Goal: Information Seeking & Learning: Learn about a topic

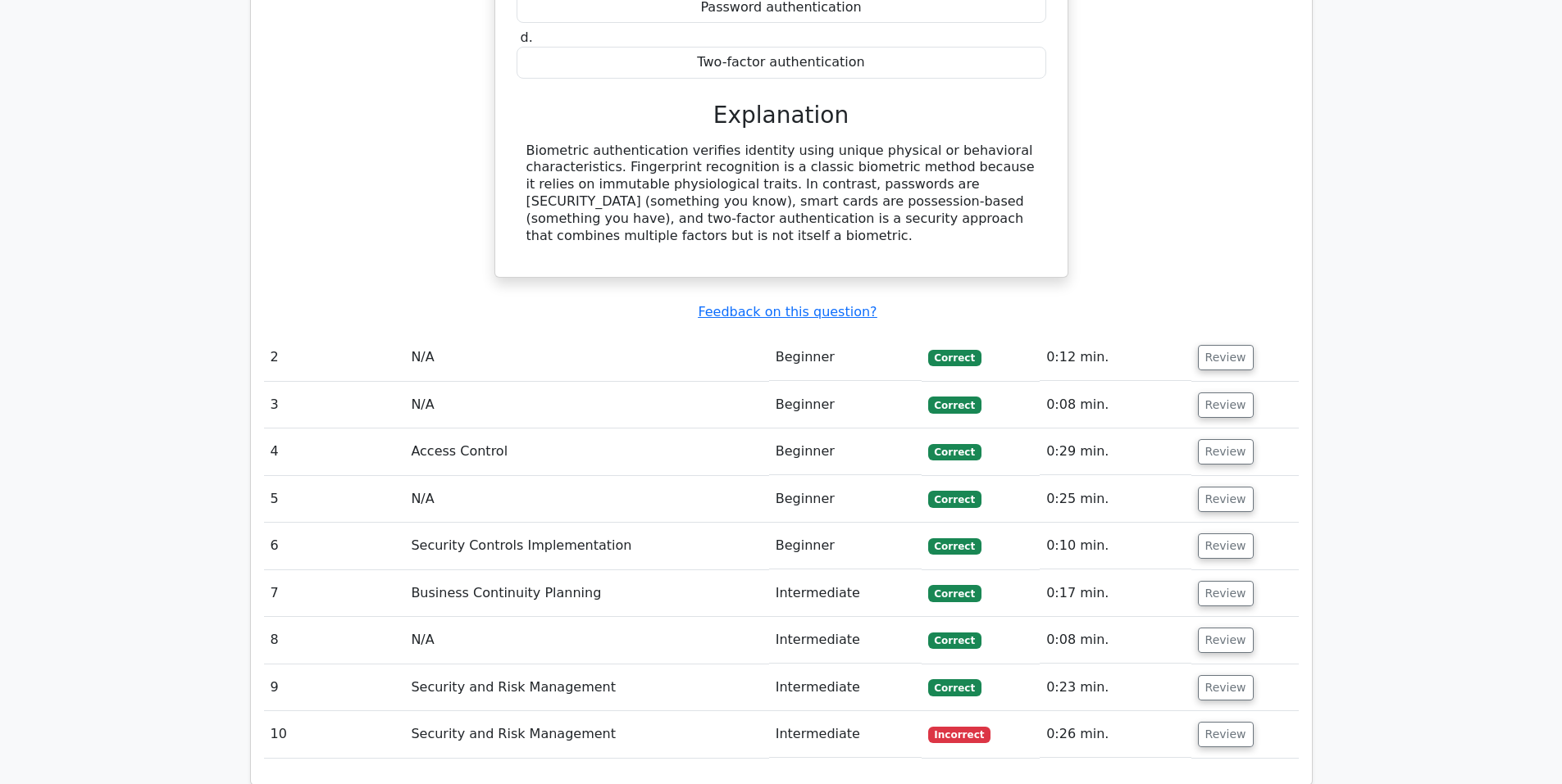
scroll to position [1502, 0]
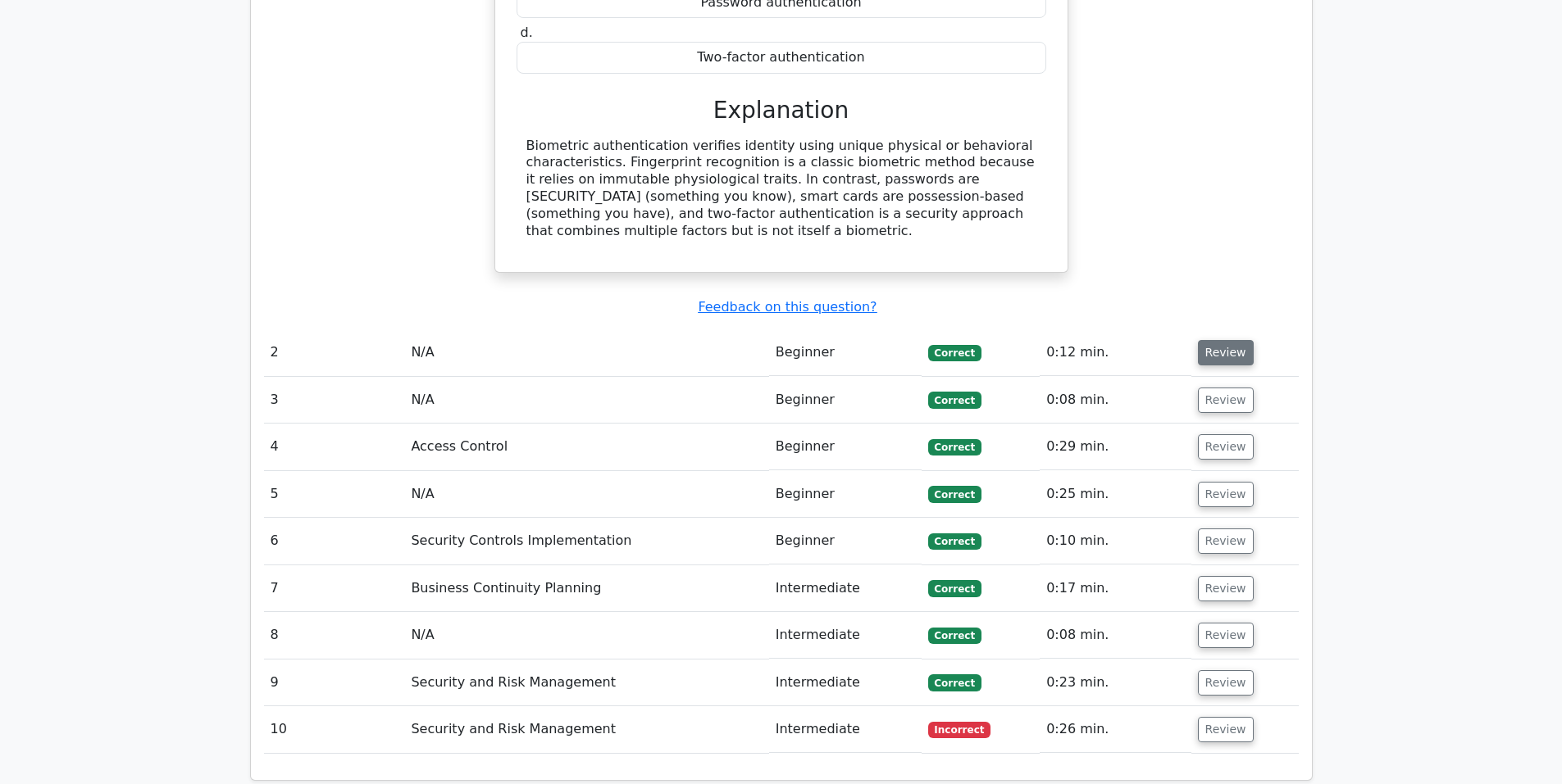
click at [1216, 340] on button "Review" at bounding box center [1226, 352] width 56 height 25
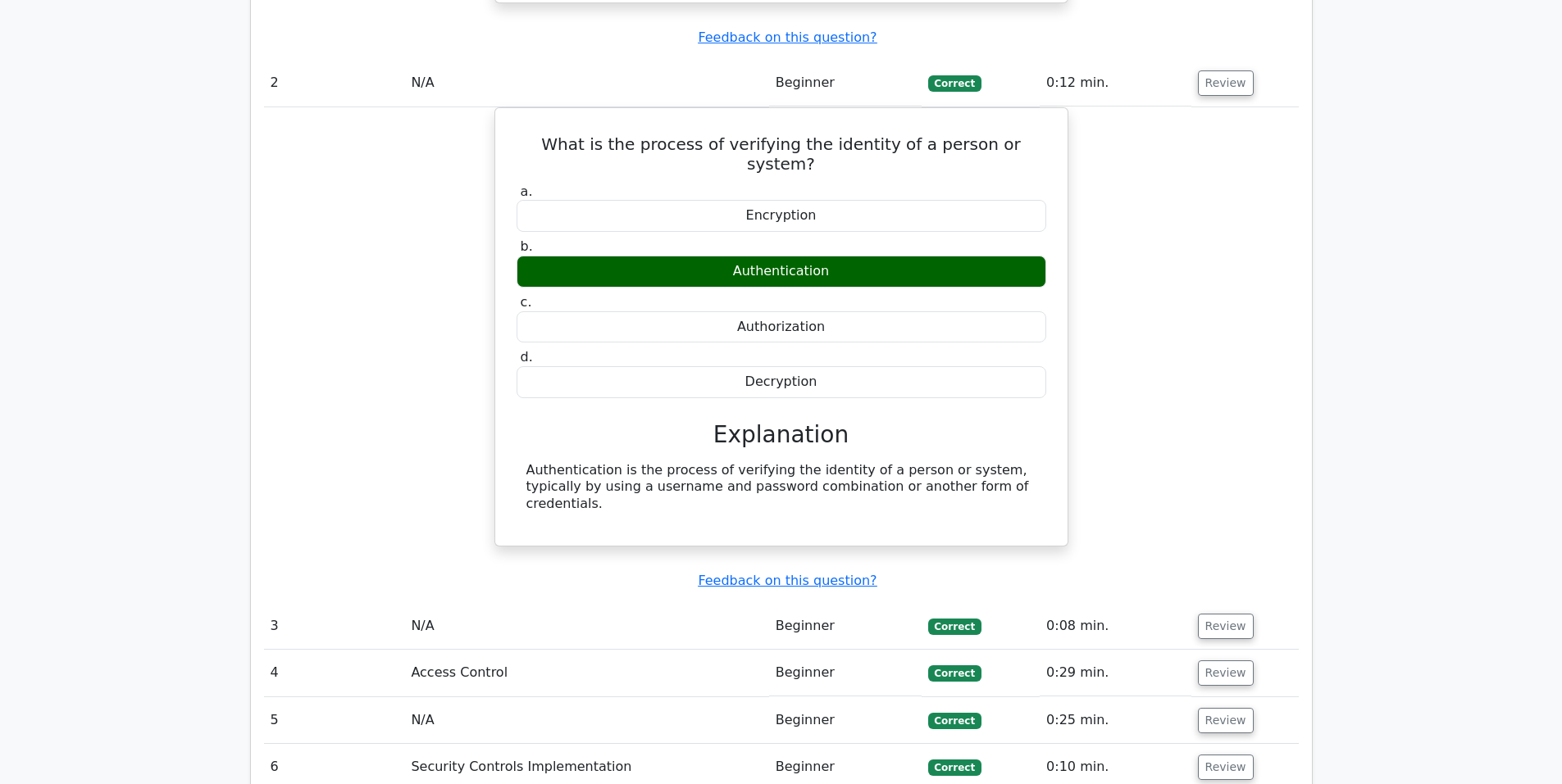
scroll to position [1776, 0]
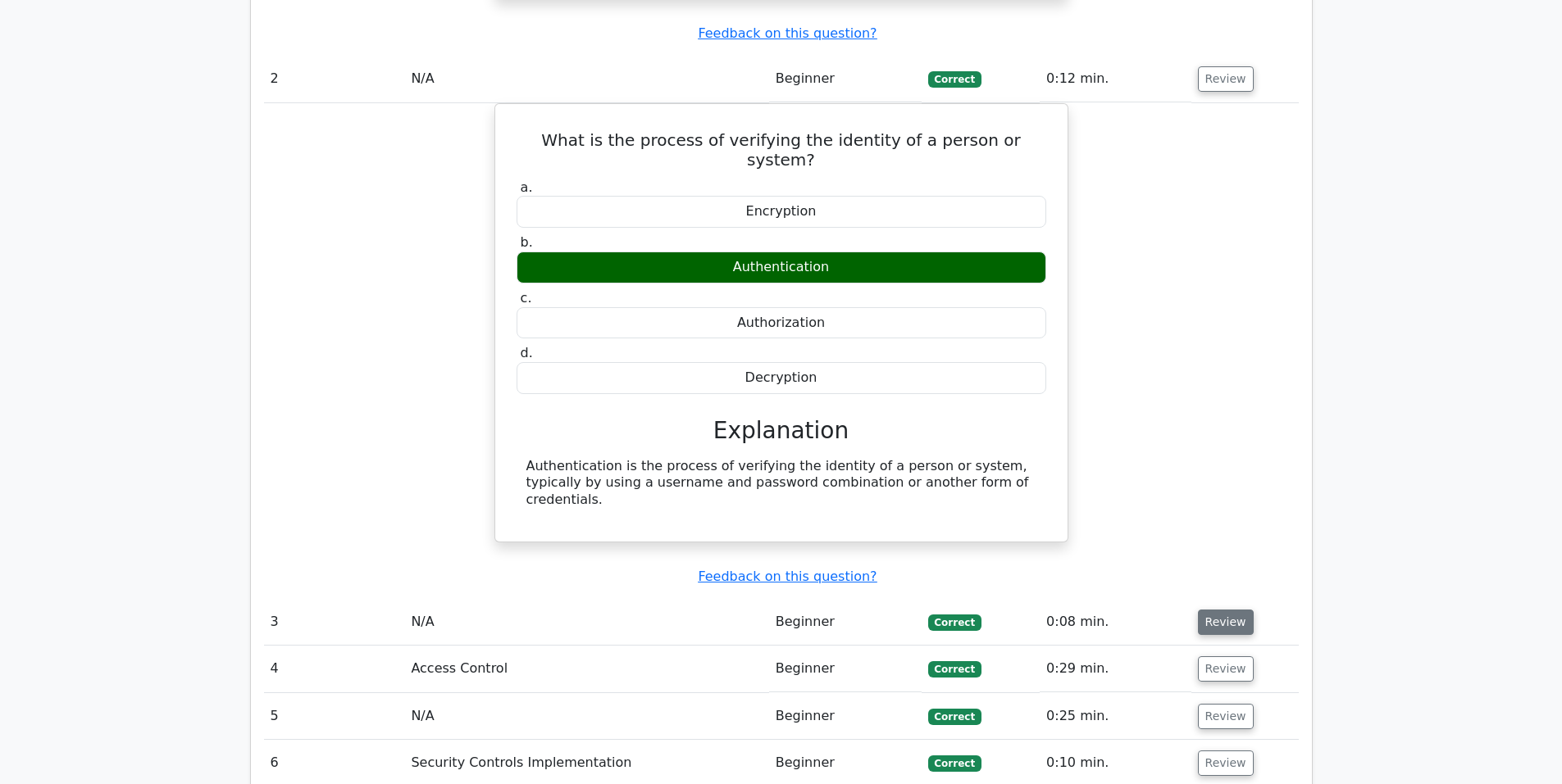
click at [1227, 610] on button "Review" at bounding box center [1226, 622] width 56 height 25
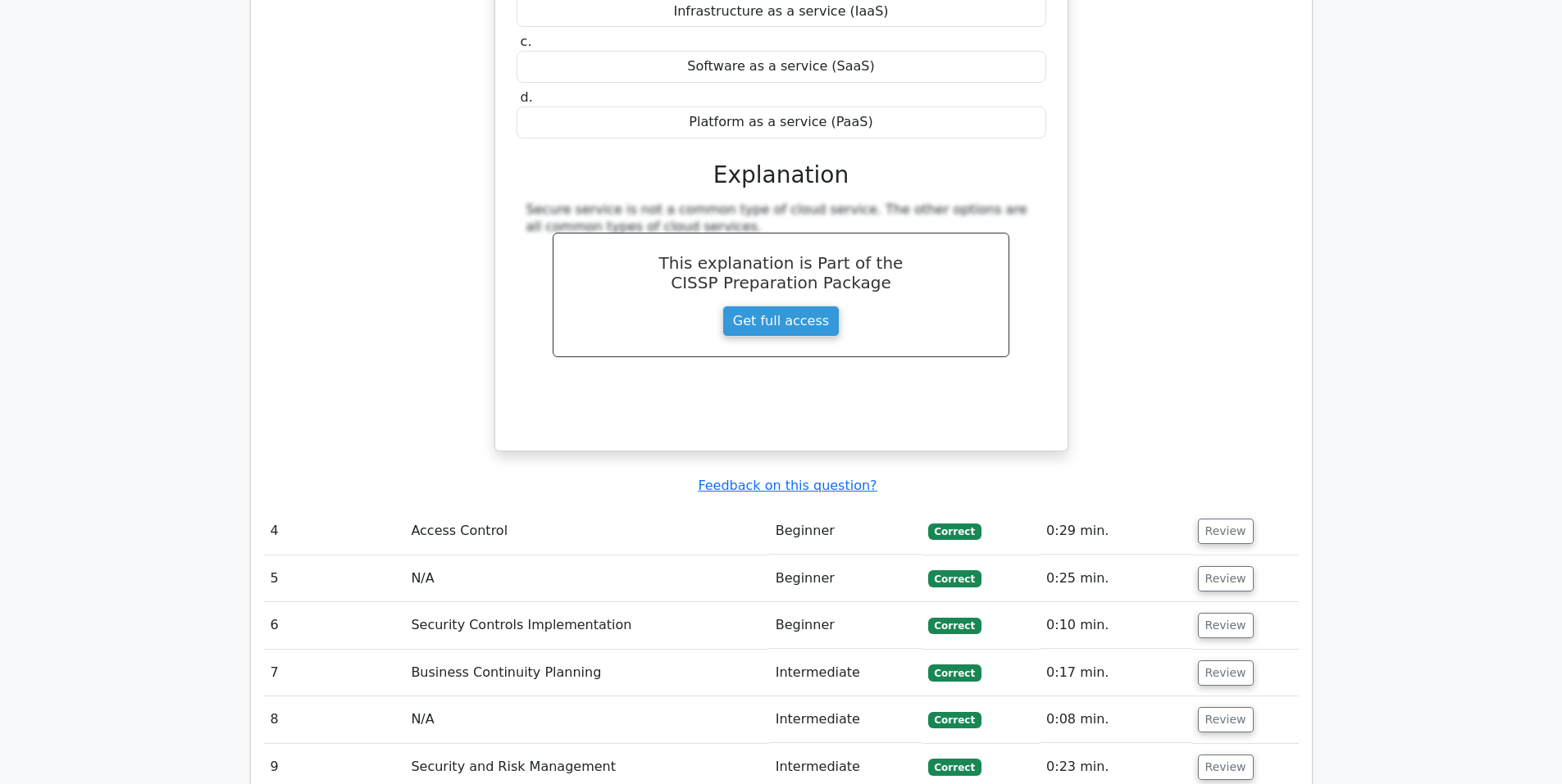
scroll to position [2596, 0]
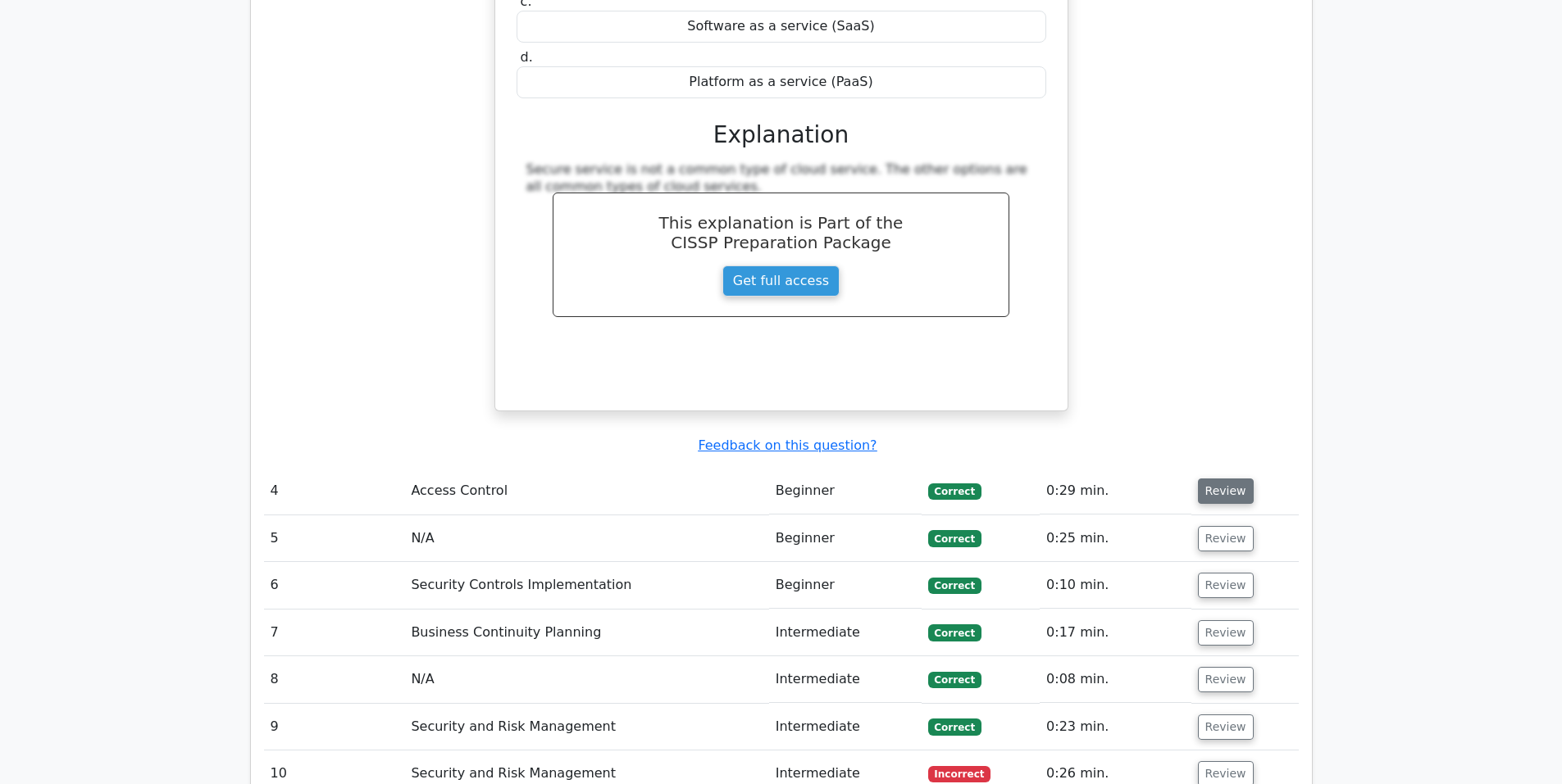
click at [1236, 479] on button "Review" at bounding box center [1226, 491] width 56 height 25
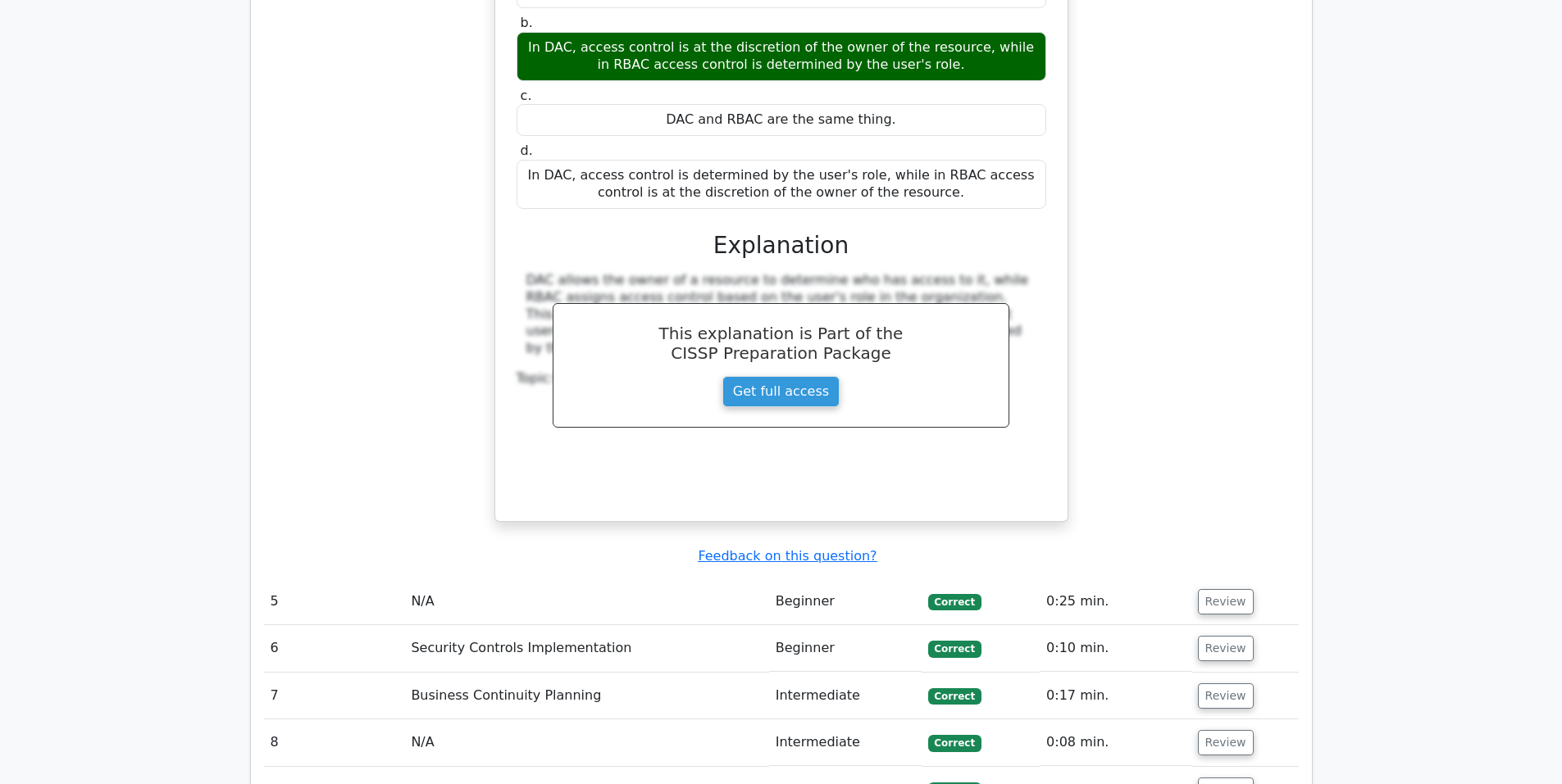
scroll to position [3416, 0]
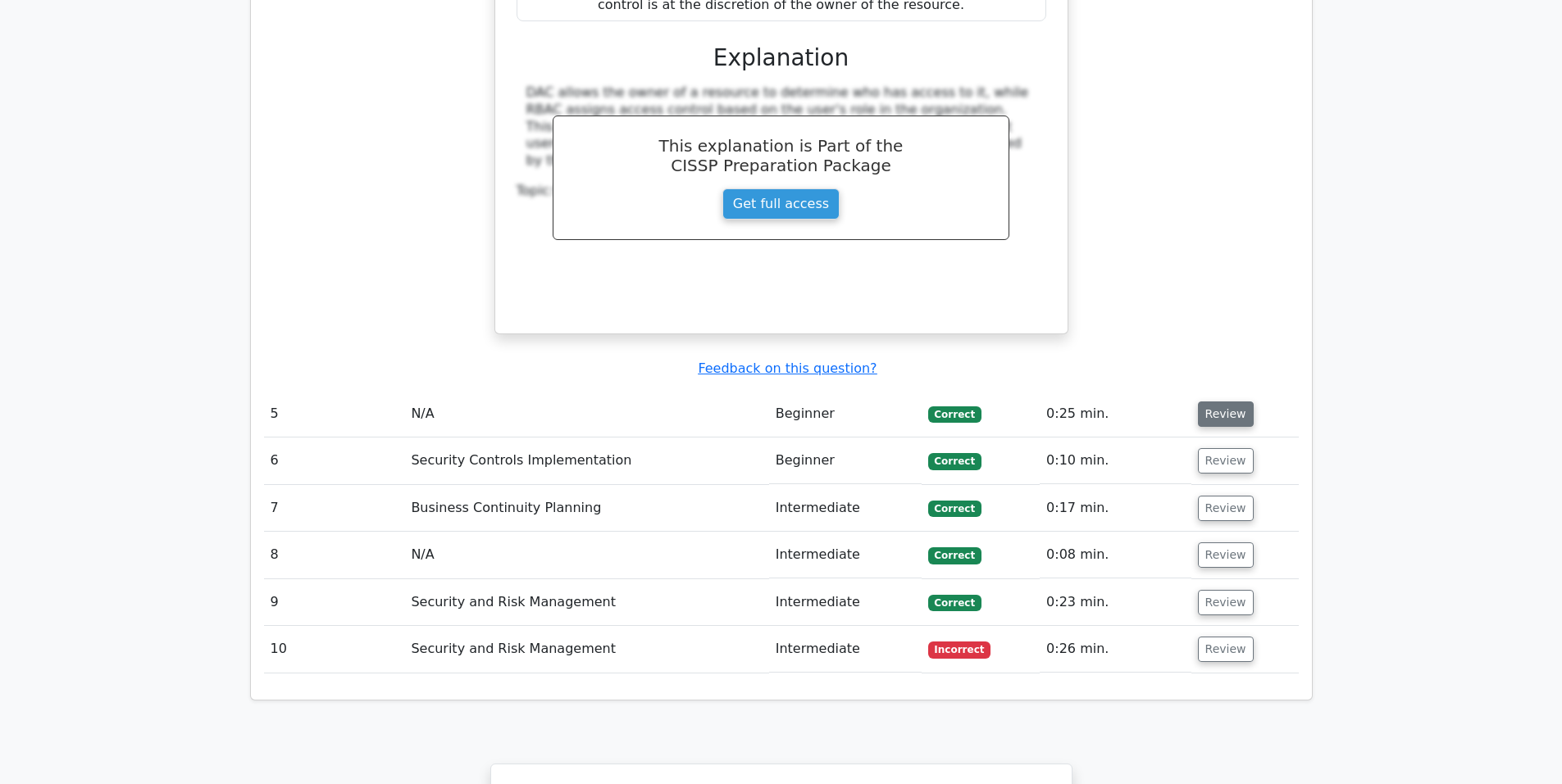
click at [1230, 402] on button "Review" at bounding box center [1226, 414] width 56 height 25
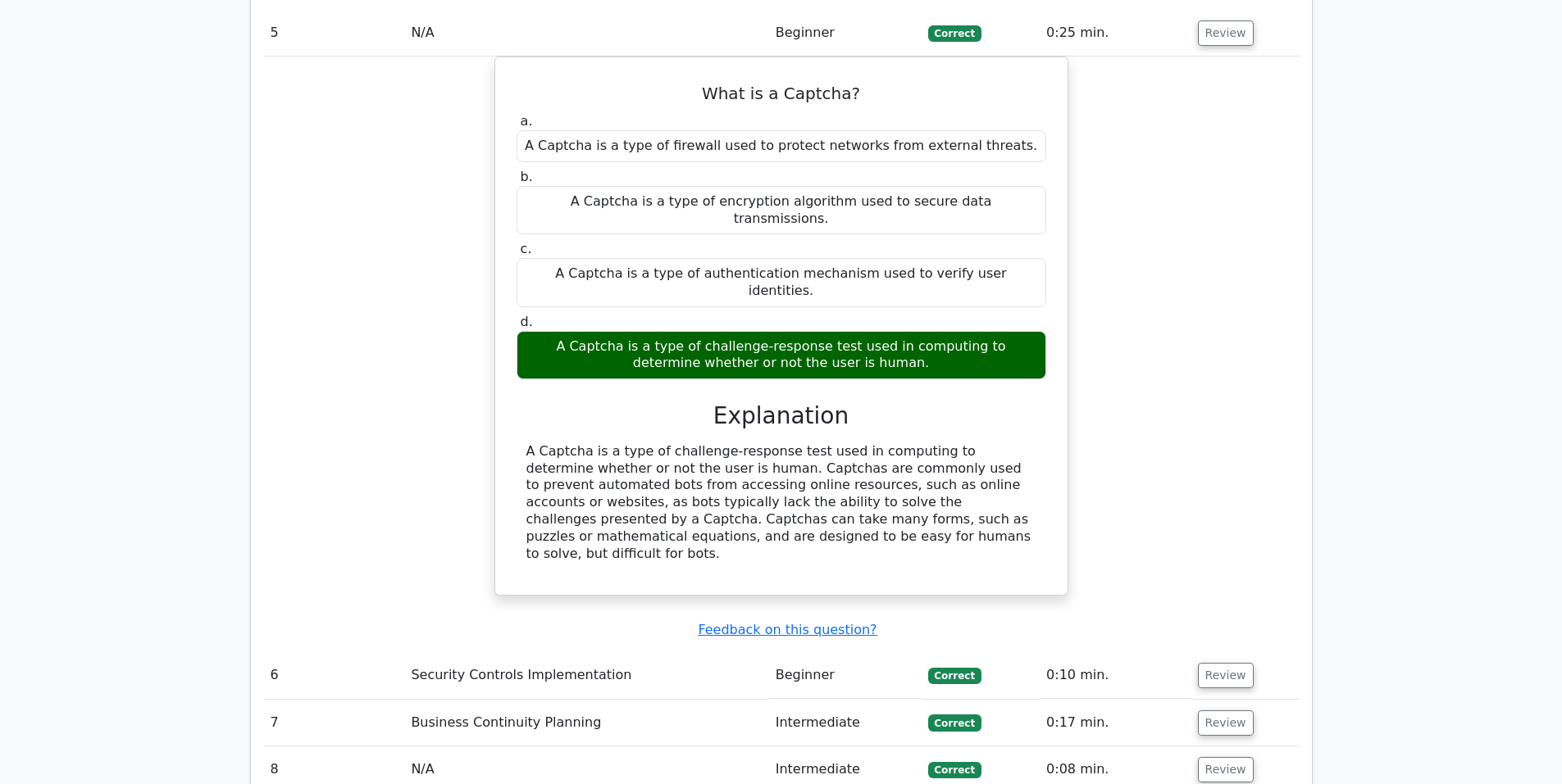
scroll to position [4098, 0]
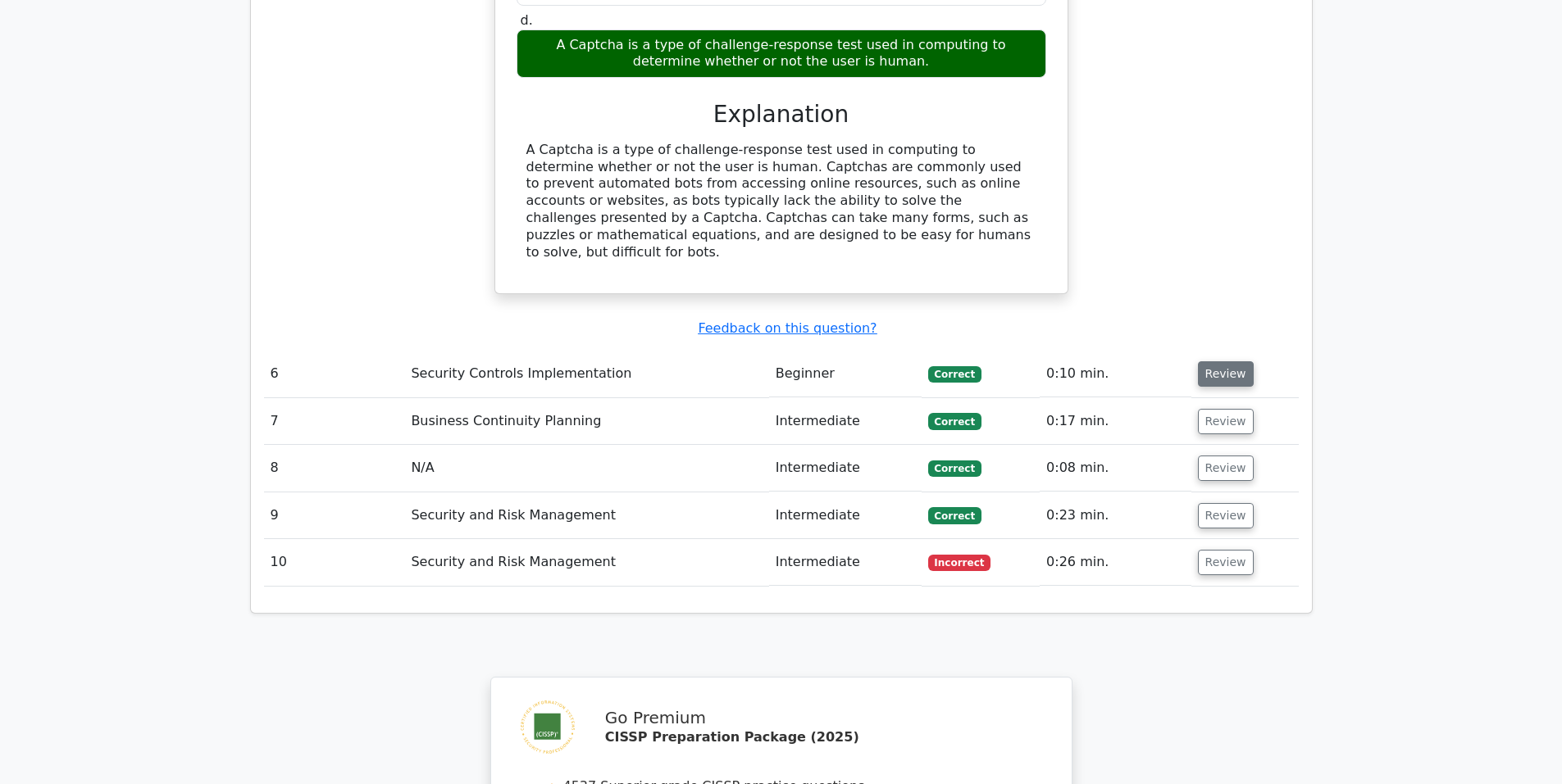
click at [1212, 362] on button "Review" at bounding box center [1226, 374] width 56 height 25
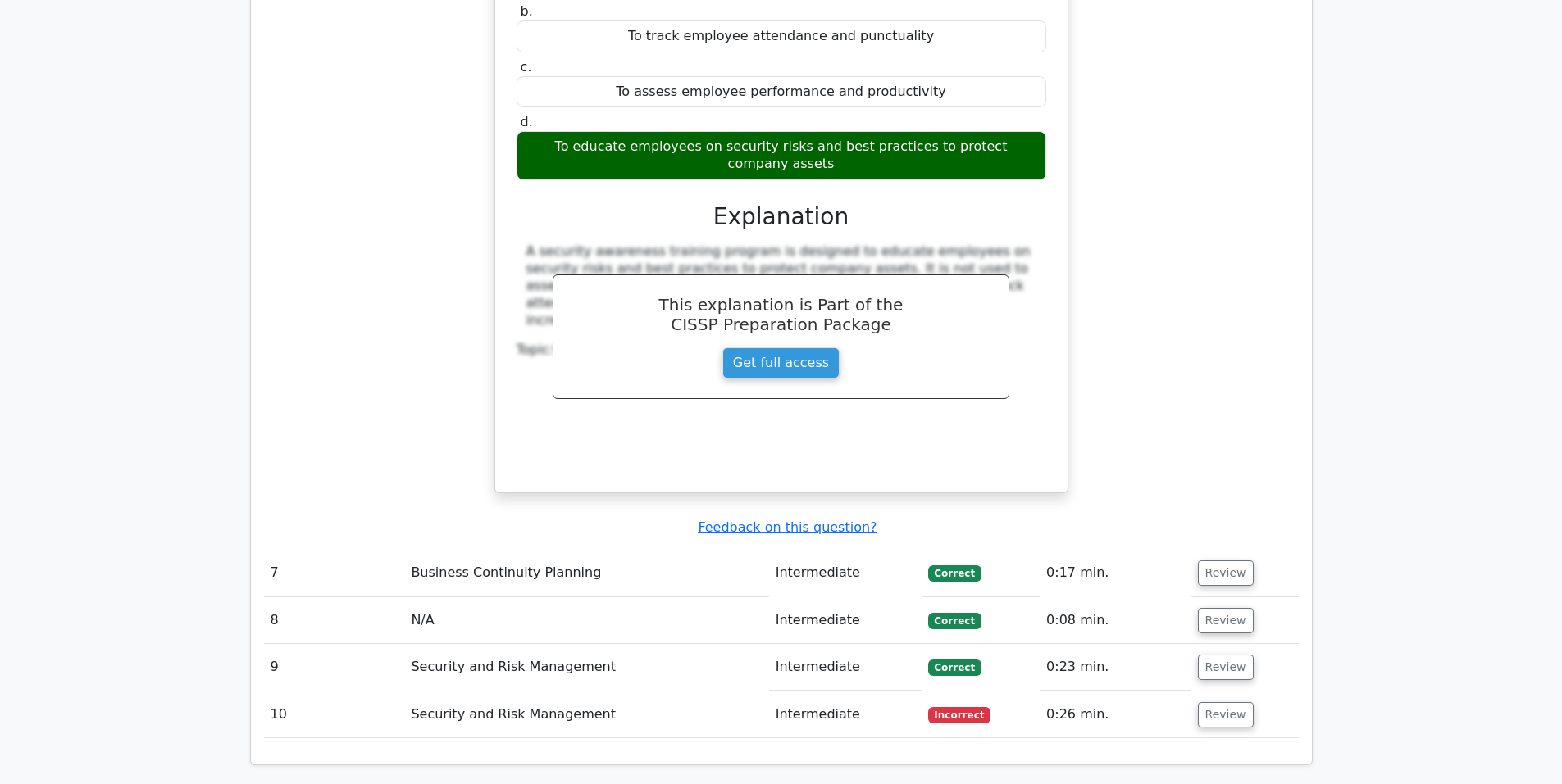
scroll to position [4645, 0]
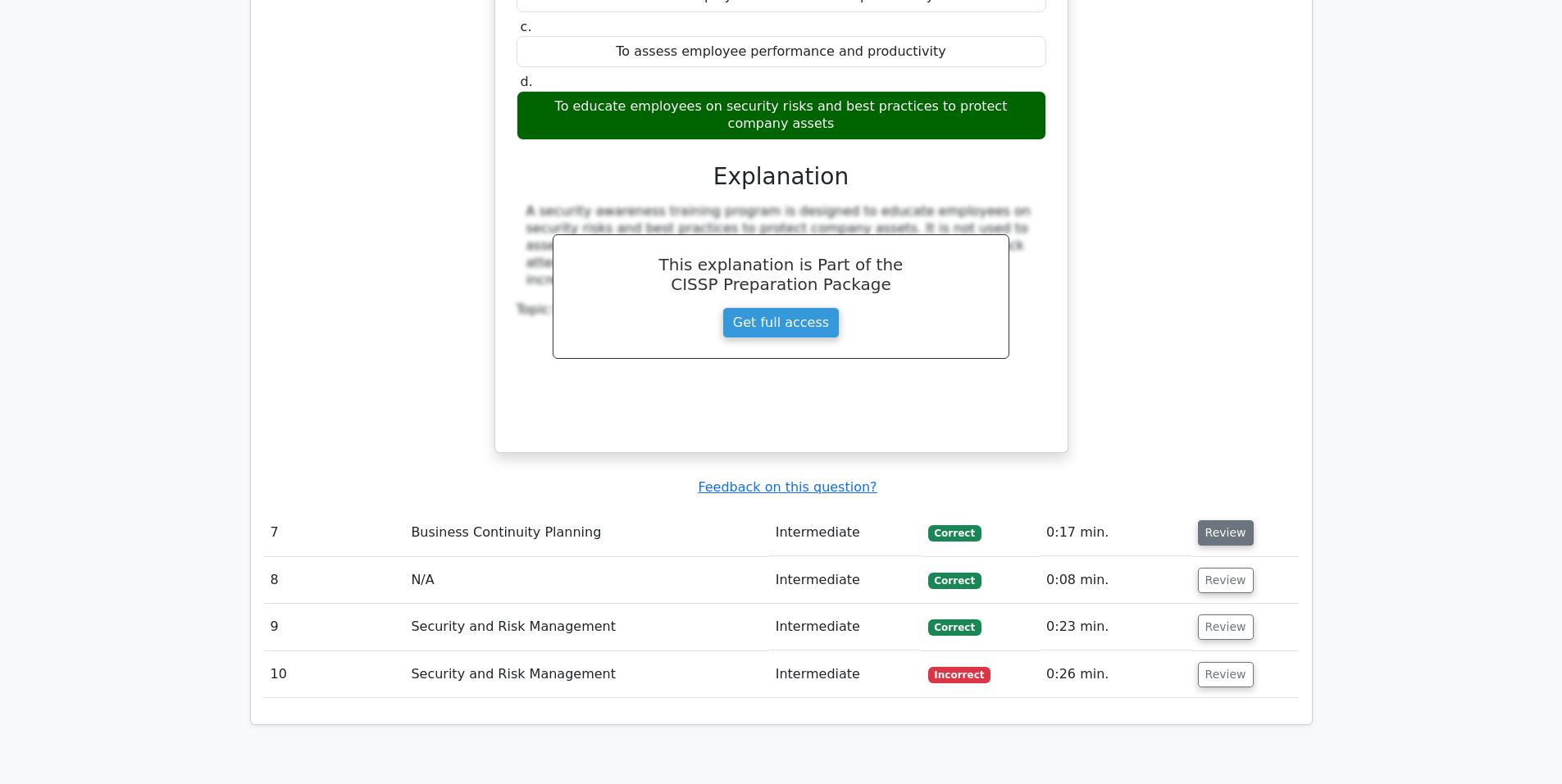
click at [1226, 520] on button "Review" at bounding box center [1226, 532] width 56 height 25
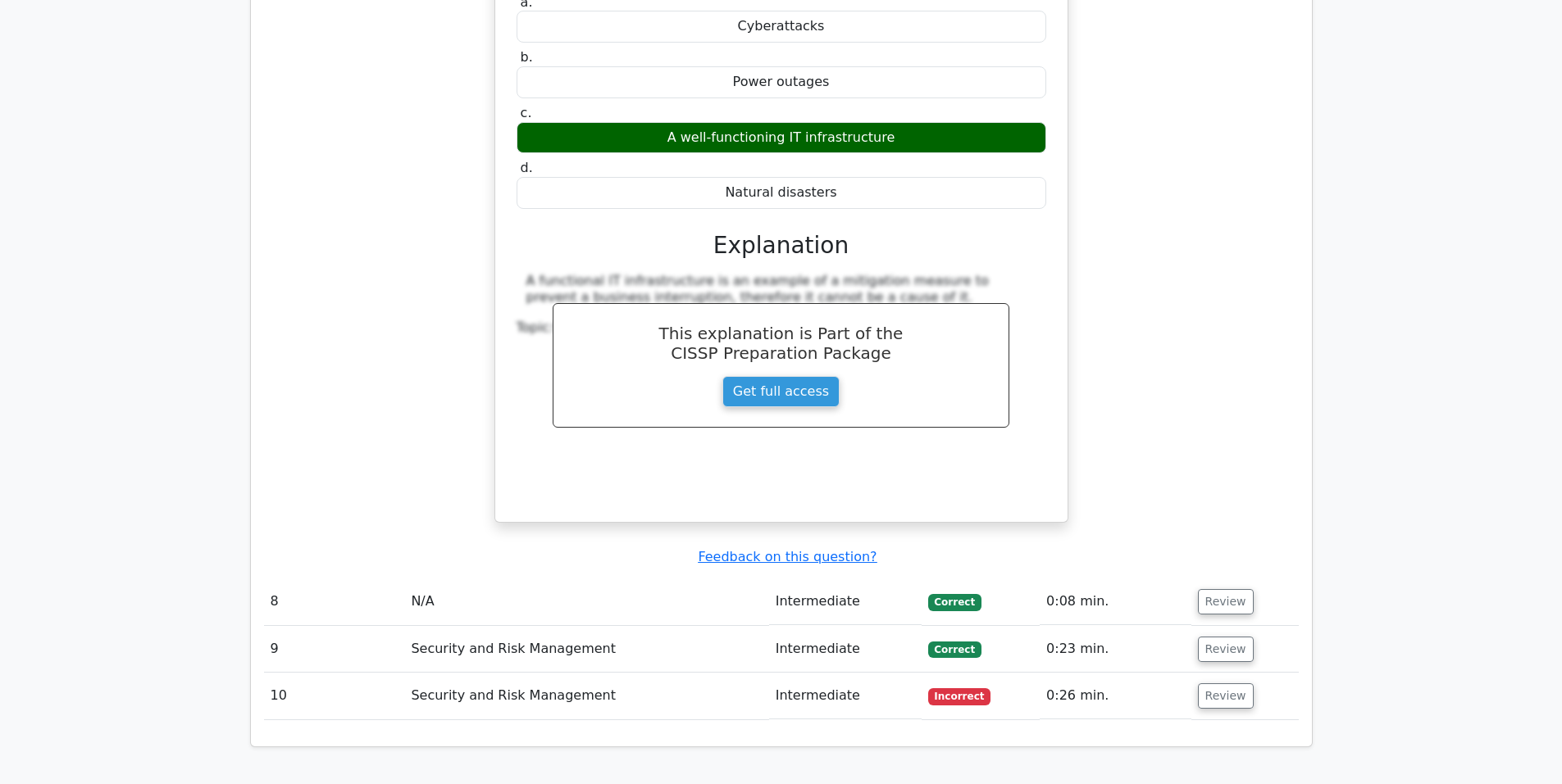
scroll to position [5327, 0]
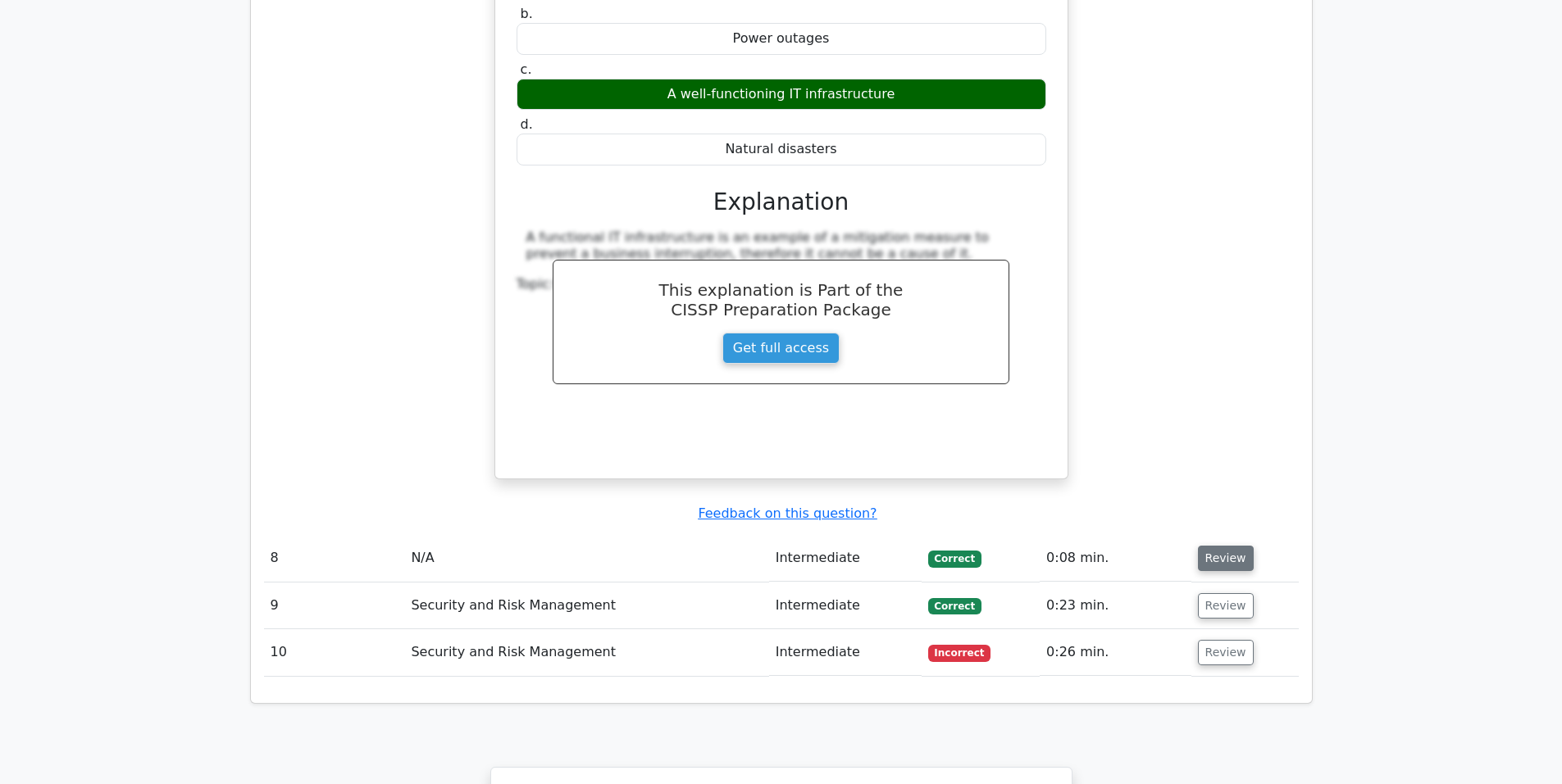
click at [1231, 546] on button "Review" at bounding box center [1226, 559] width 56 height 25
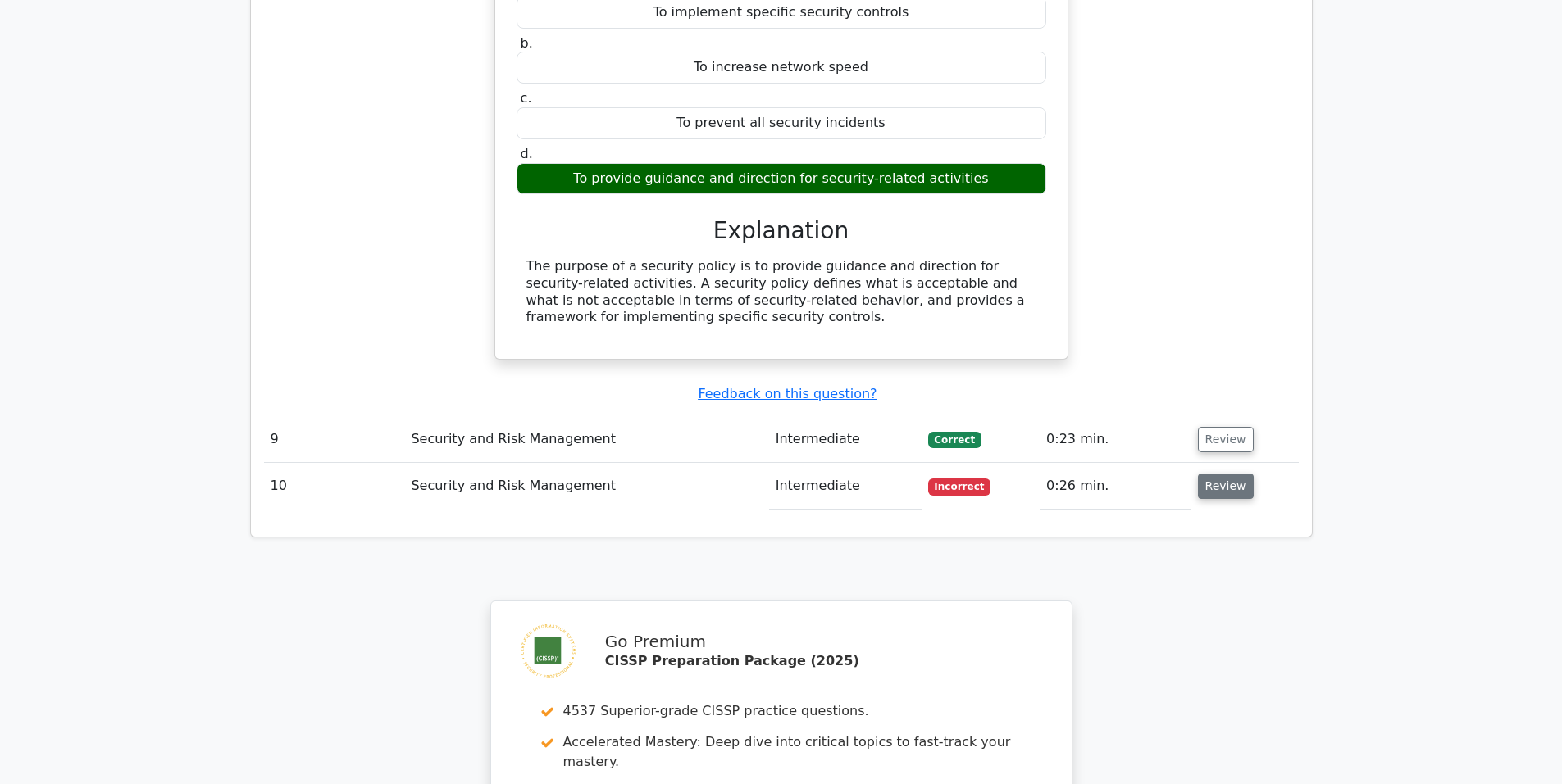
scroll to position [6011, 0]
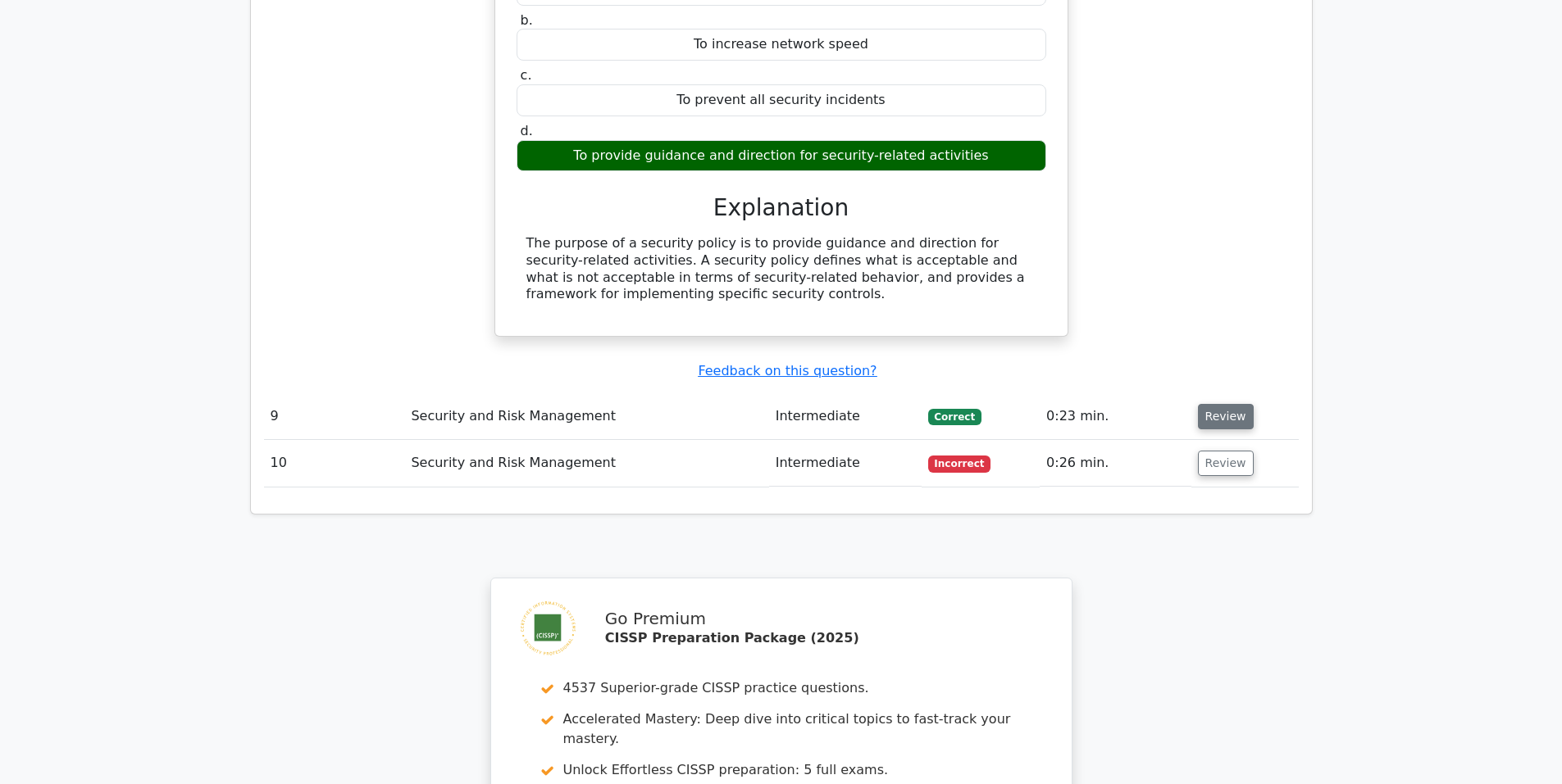
click at [1232, 404] on button "Review" at bounding box center [1226, 416] width 56 height 25
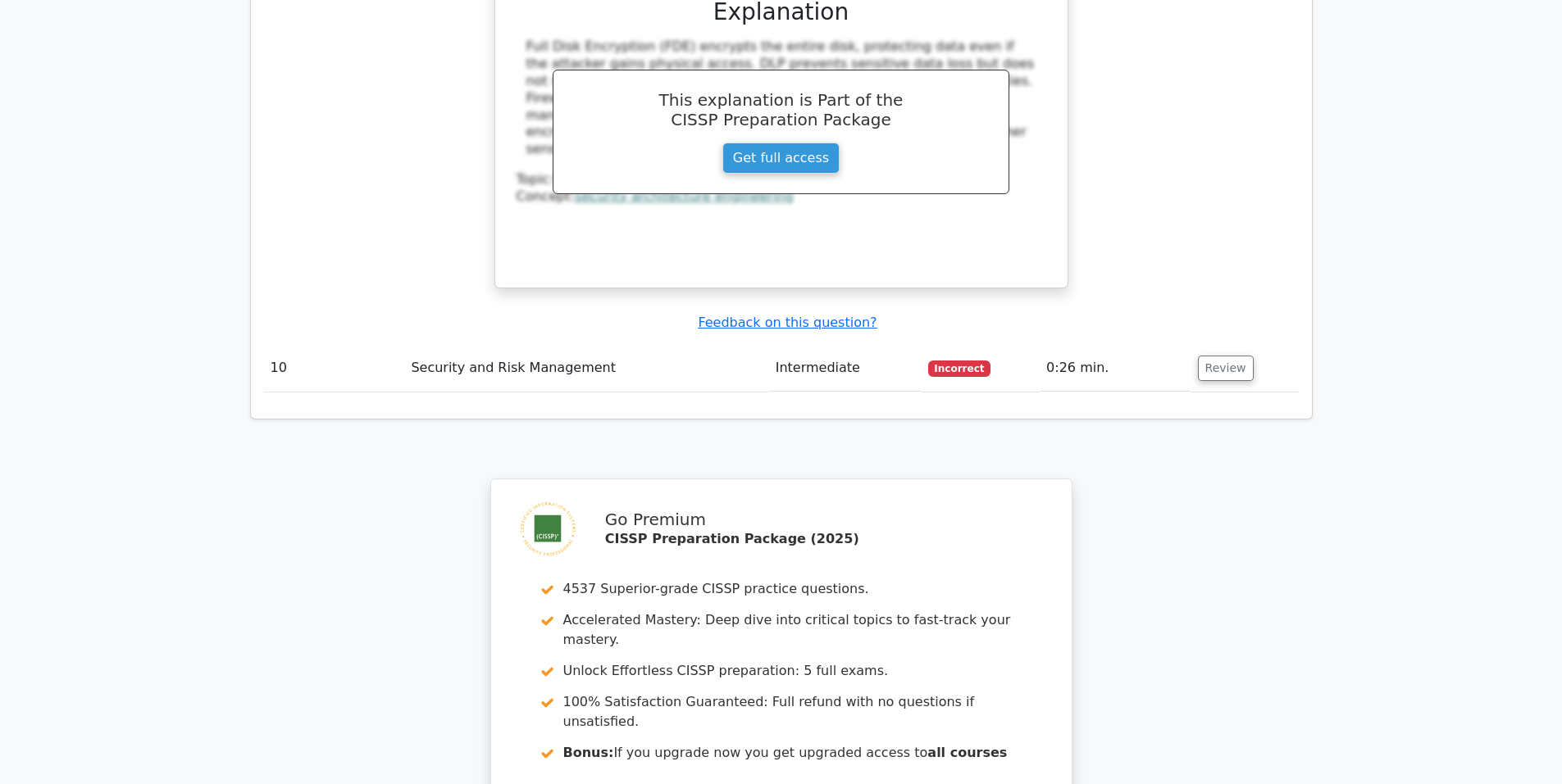
scroll to position [6830, 0]
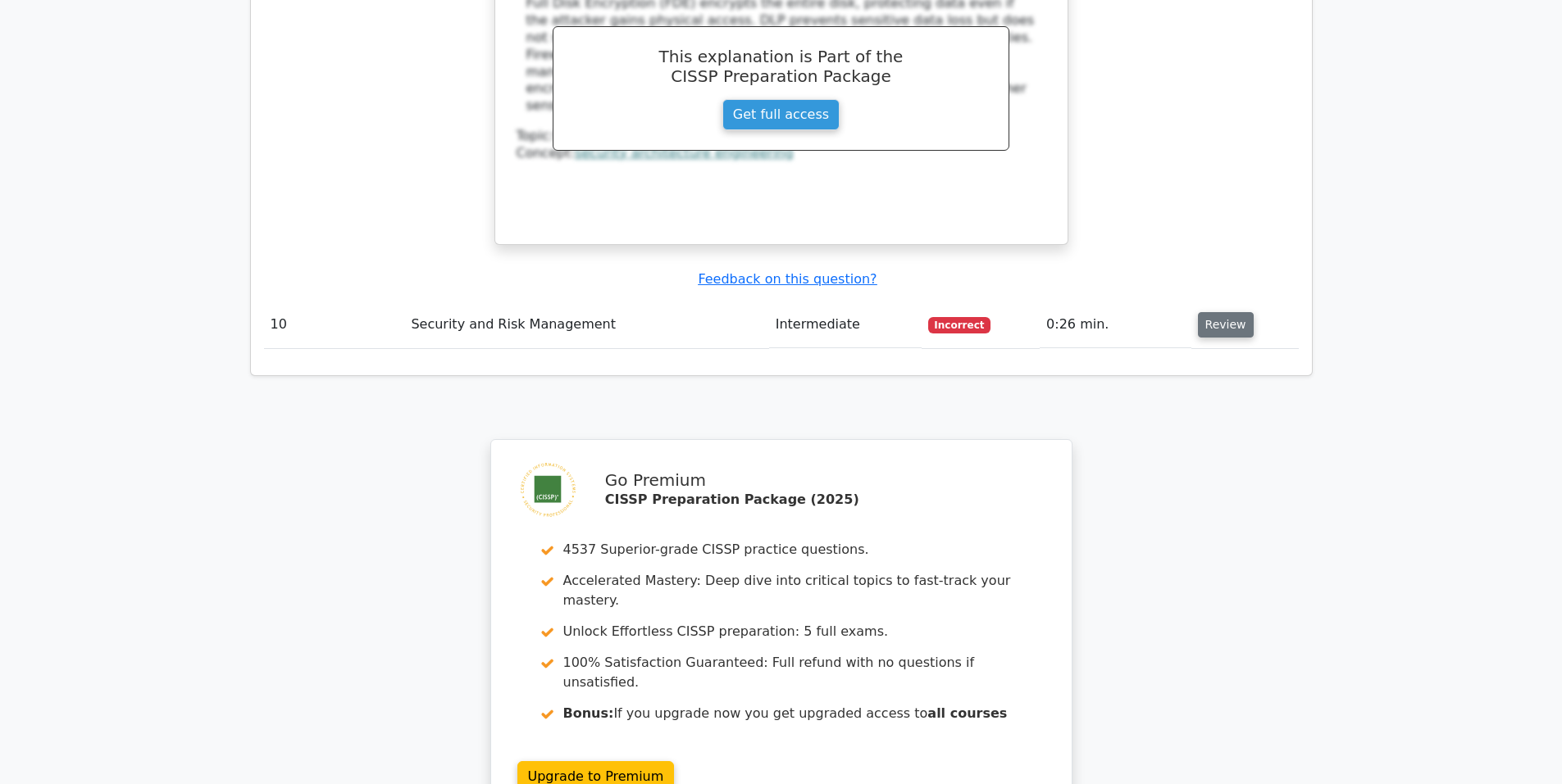
click at [1227, 312] on button "Review" at bounding box center [1226, 324] width 56 height 25
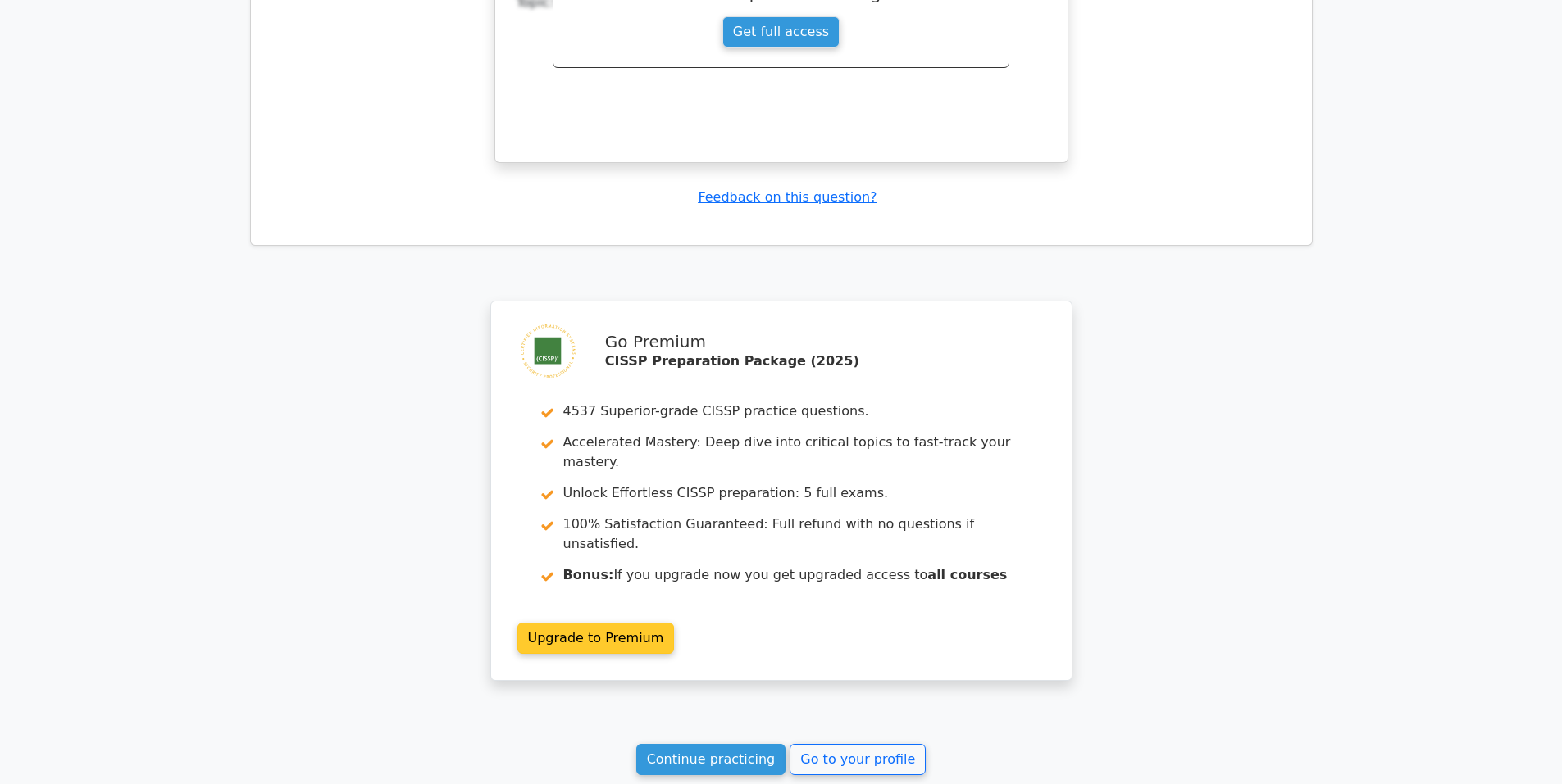
scroll to position [7639, 0]
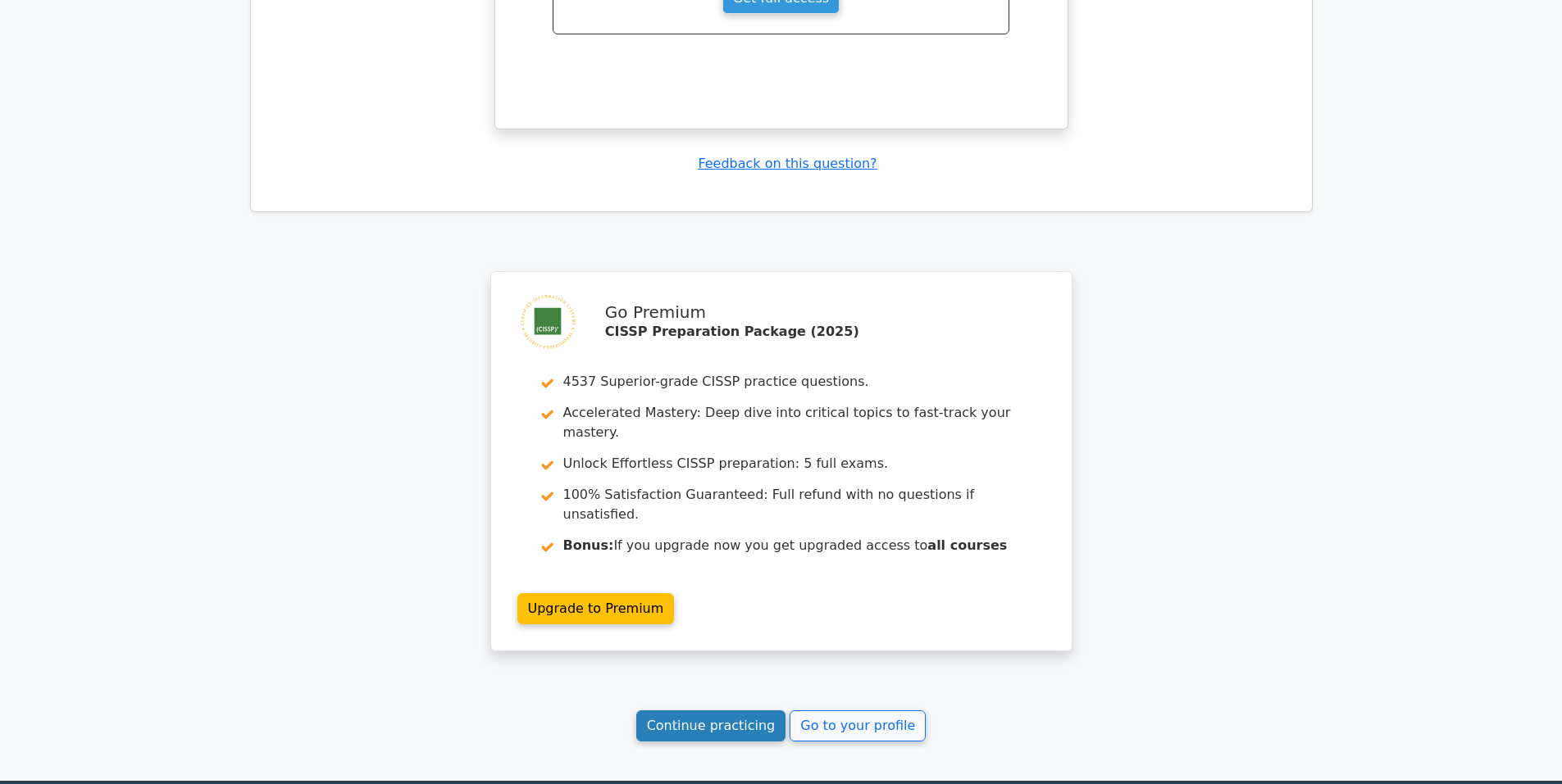
click at [718, 711] on link "Continue practicing" at bounding box center [712, 726] width 150 height 31
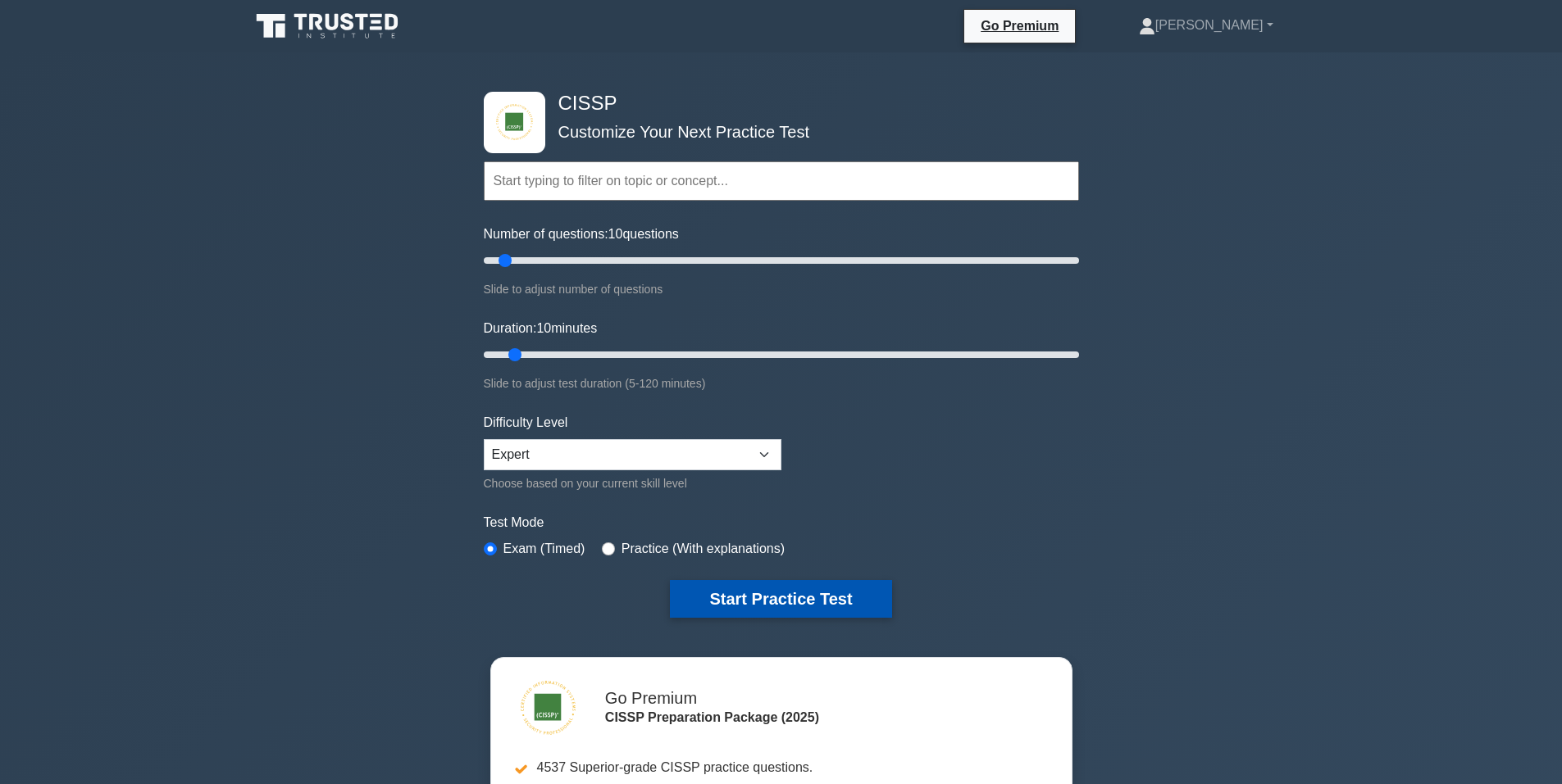
click at [791, 593] on button "Start Practice Test" at bounding box center [780, 599] width 221 height 38
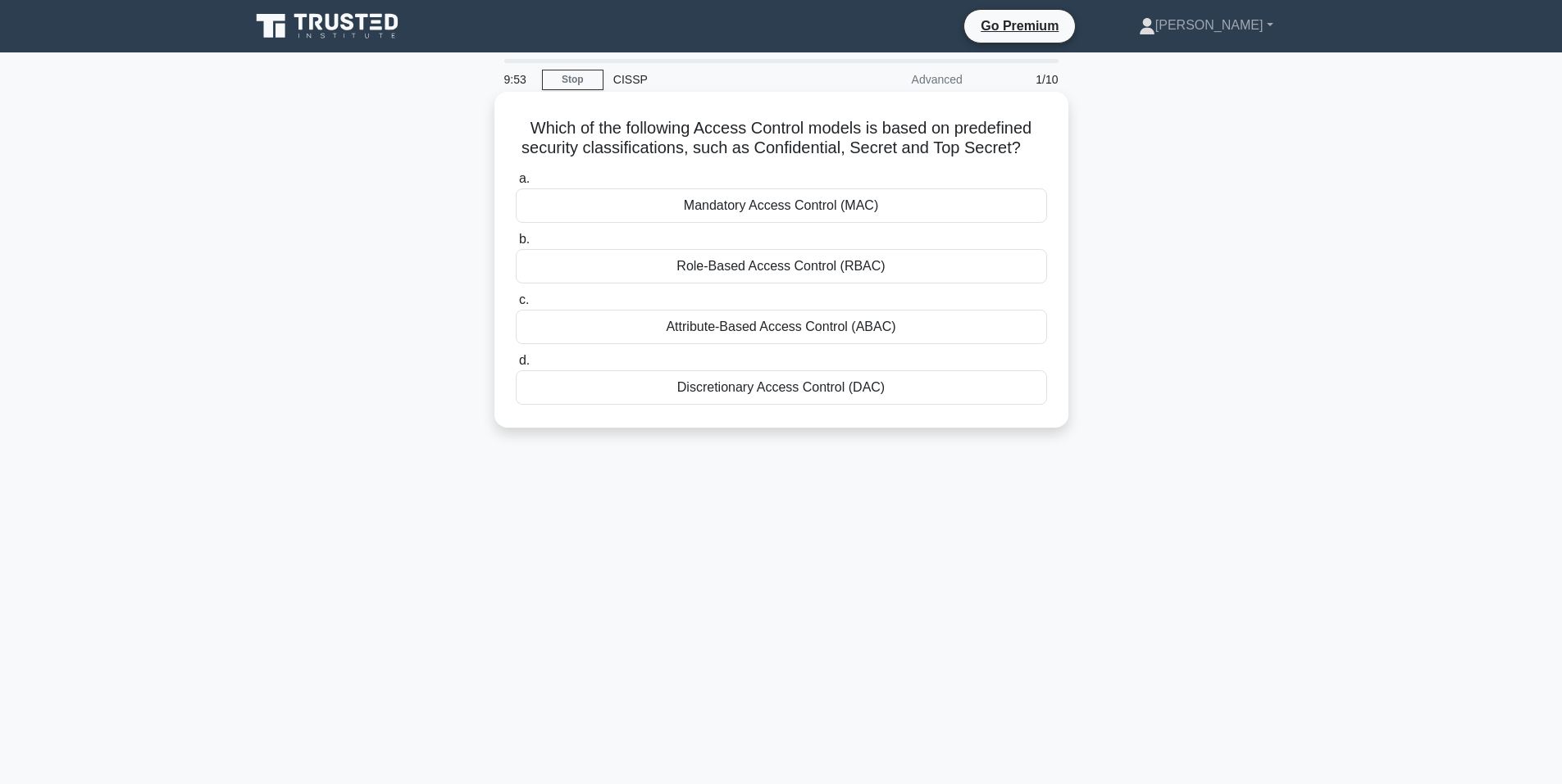
click at [809, 205] on div "Mandatory Access Control (MAC)" at bounding box center [782, 205] width 532 height 34
click at [516, 184] on input "a. Mandatory Access Control (MAC)" at bounding box center [516, 179] width 0 height 10
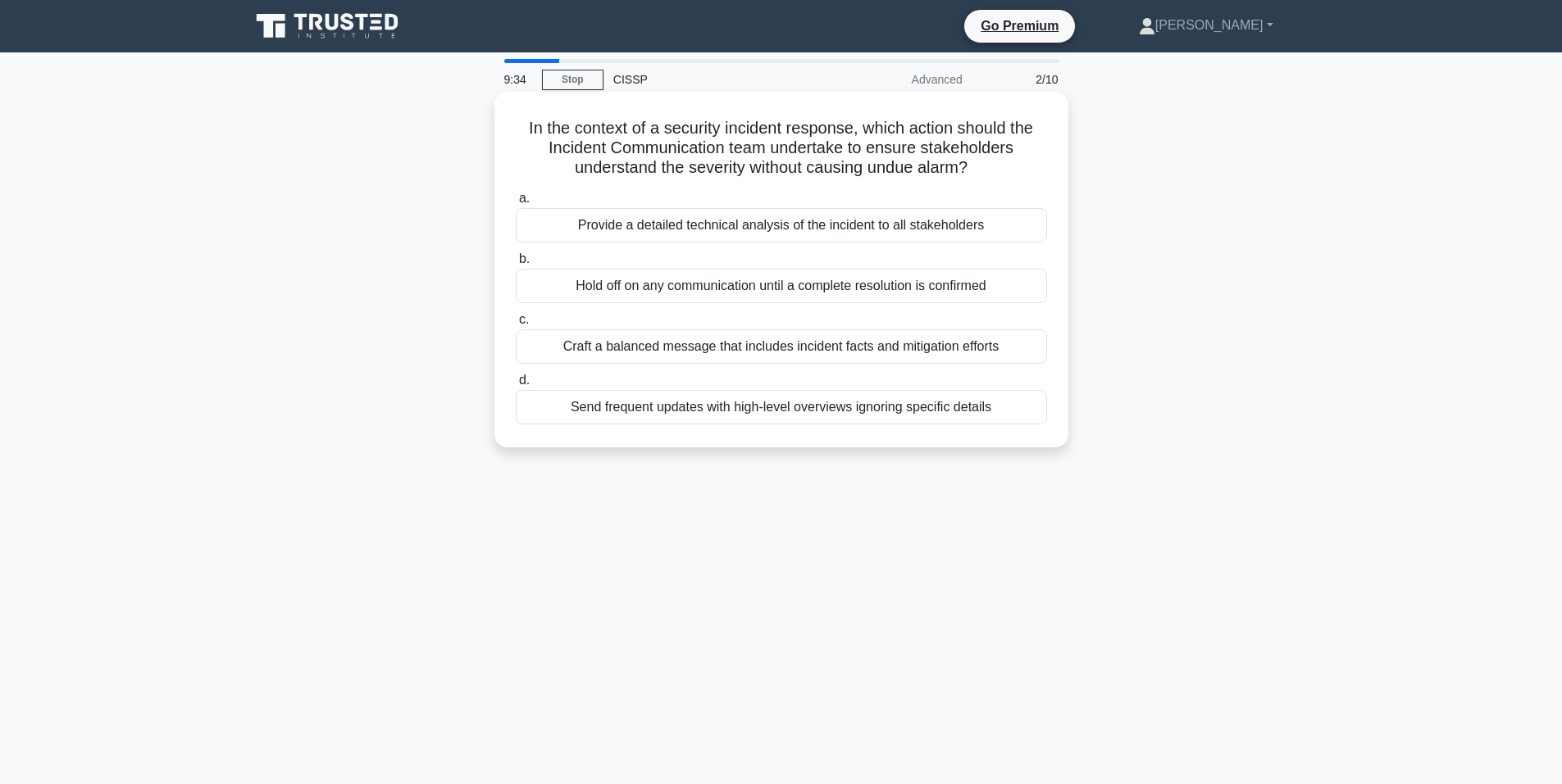
click at [882, 356] on div "Craft a balanced message that includes incident facts and mitigation efforts" at bounding box center [782, 346] width 532 height 34
click at [516, 325] on input "[PERSON_NAME] a balanced message that includes incident facts and mitigation ef…" at bounding box center [516, 320] width 0 height 10
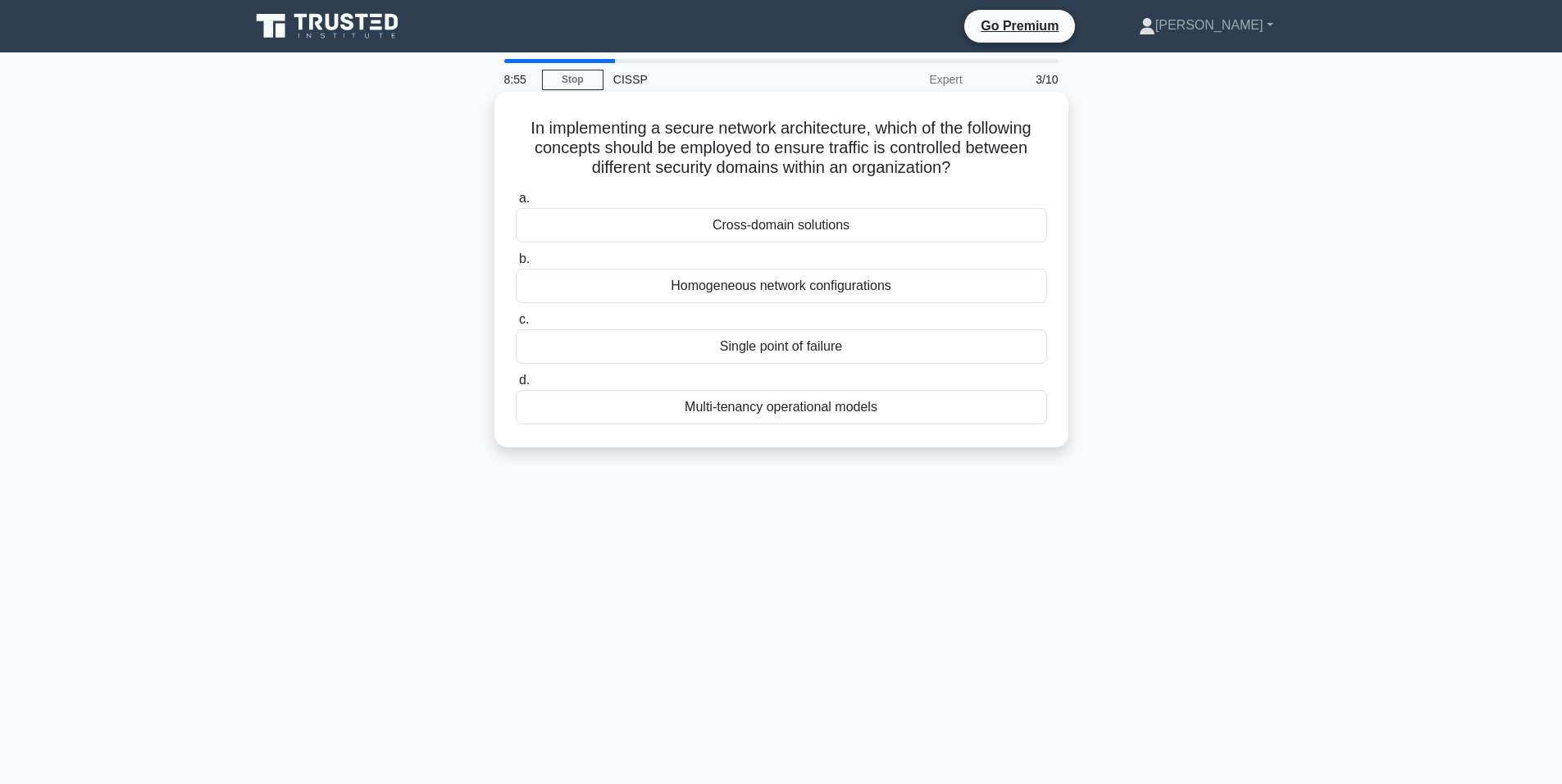
click at [787, 230] on div "Cross-domain solutions" at bounding box center [782, 225] width 532 height 34
click at [516, 205] on input "a. Cross-domain solutions" at bounding box center [516, 198] width 0 height 10
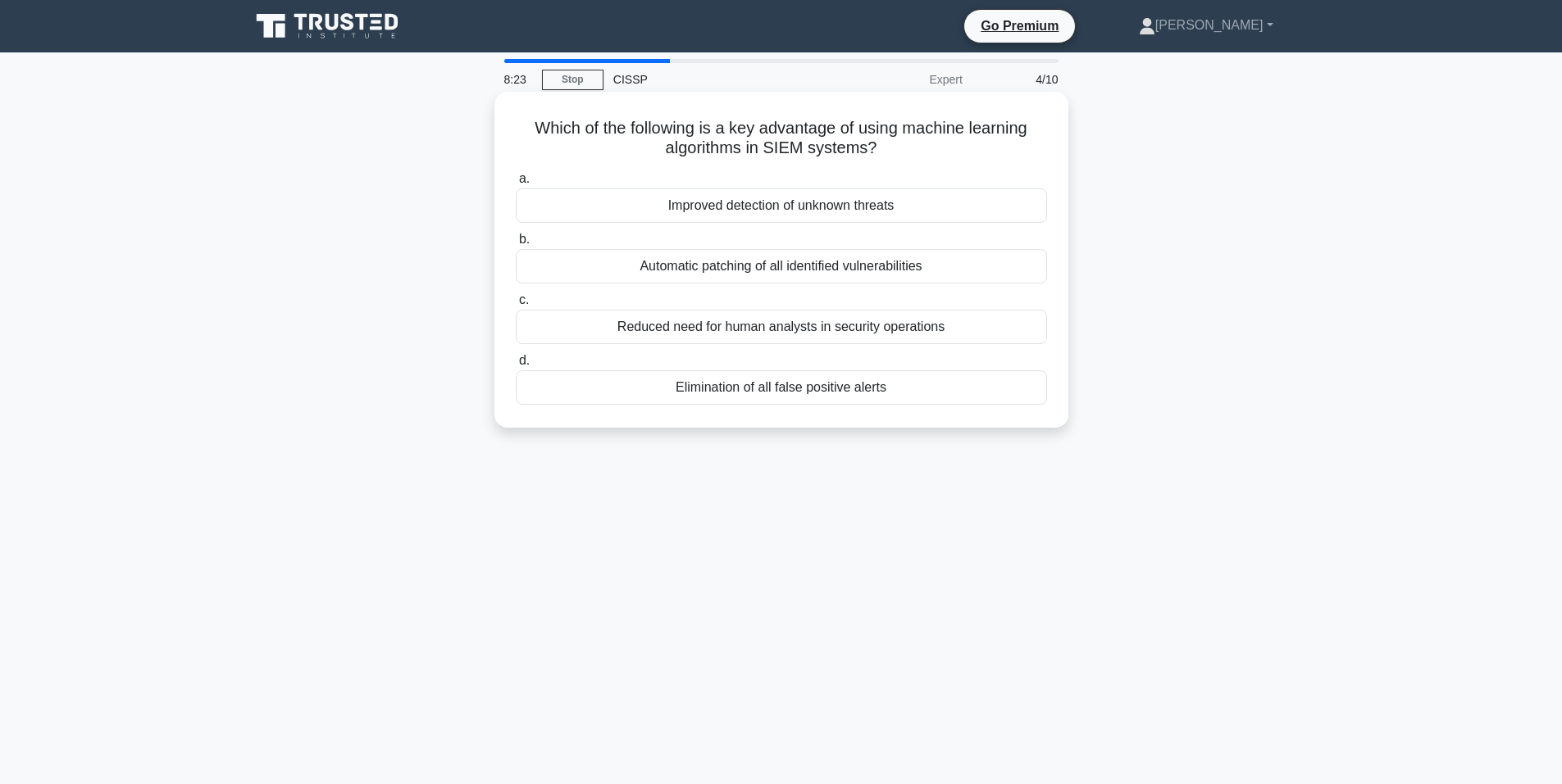
click at [805, 206] on div "Improved detection of unknown threats" at bounding box center [782, 205] width 532 height 34
click at [516, 184] on input "a. Improved detection of unknown threats" at bounding box center [516, 179] width 0 height 10
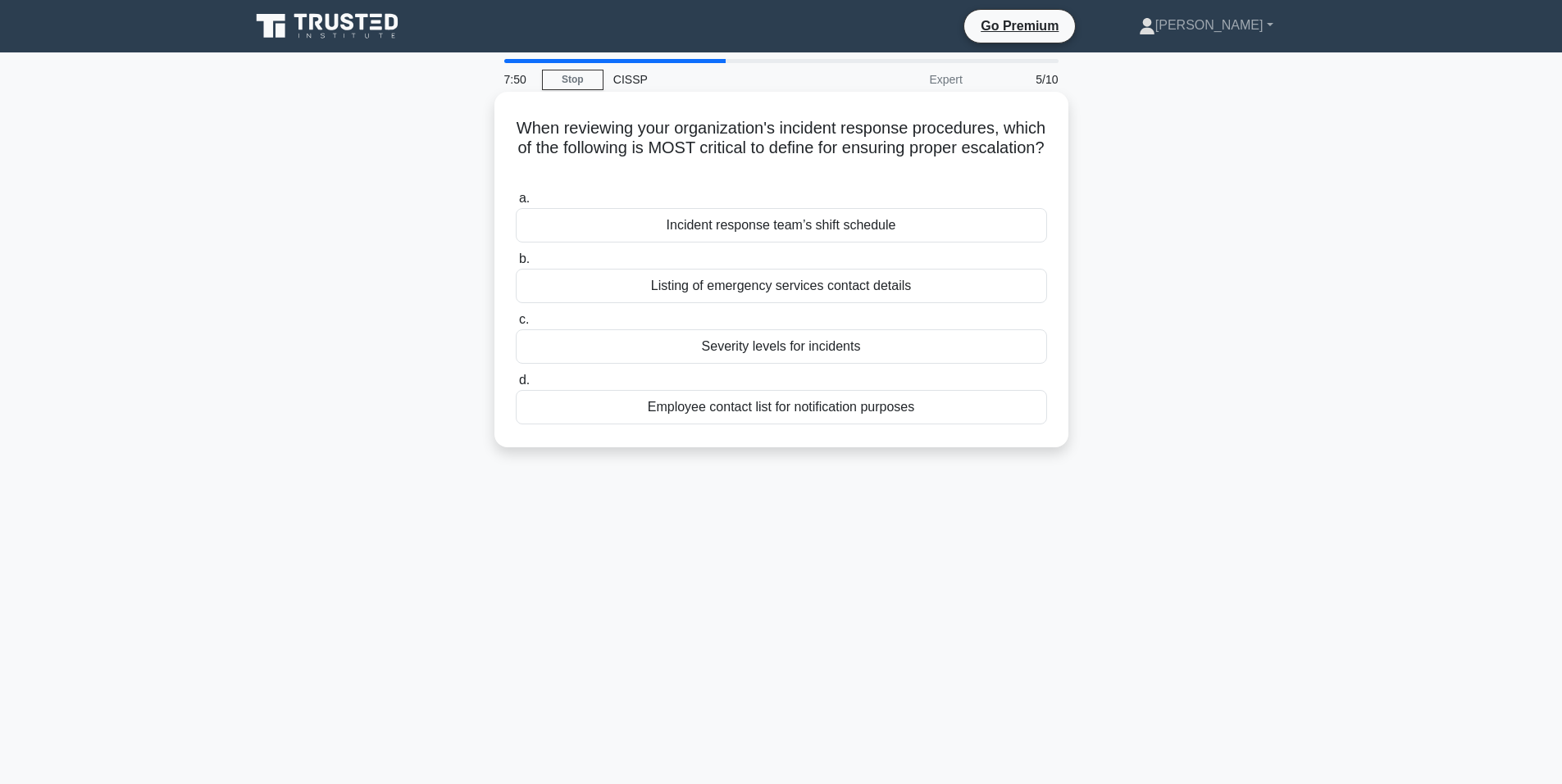
click at [792, 288] on div "Listing of emergency services contact details" at bounding box center [782, 286] width 532 height 34
click at [516, 265] on input "b. Listing of emergency services contact details" at bounding box center [516, 260] width 0 height 10
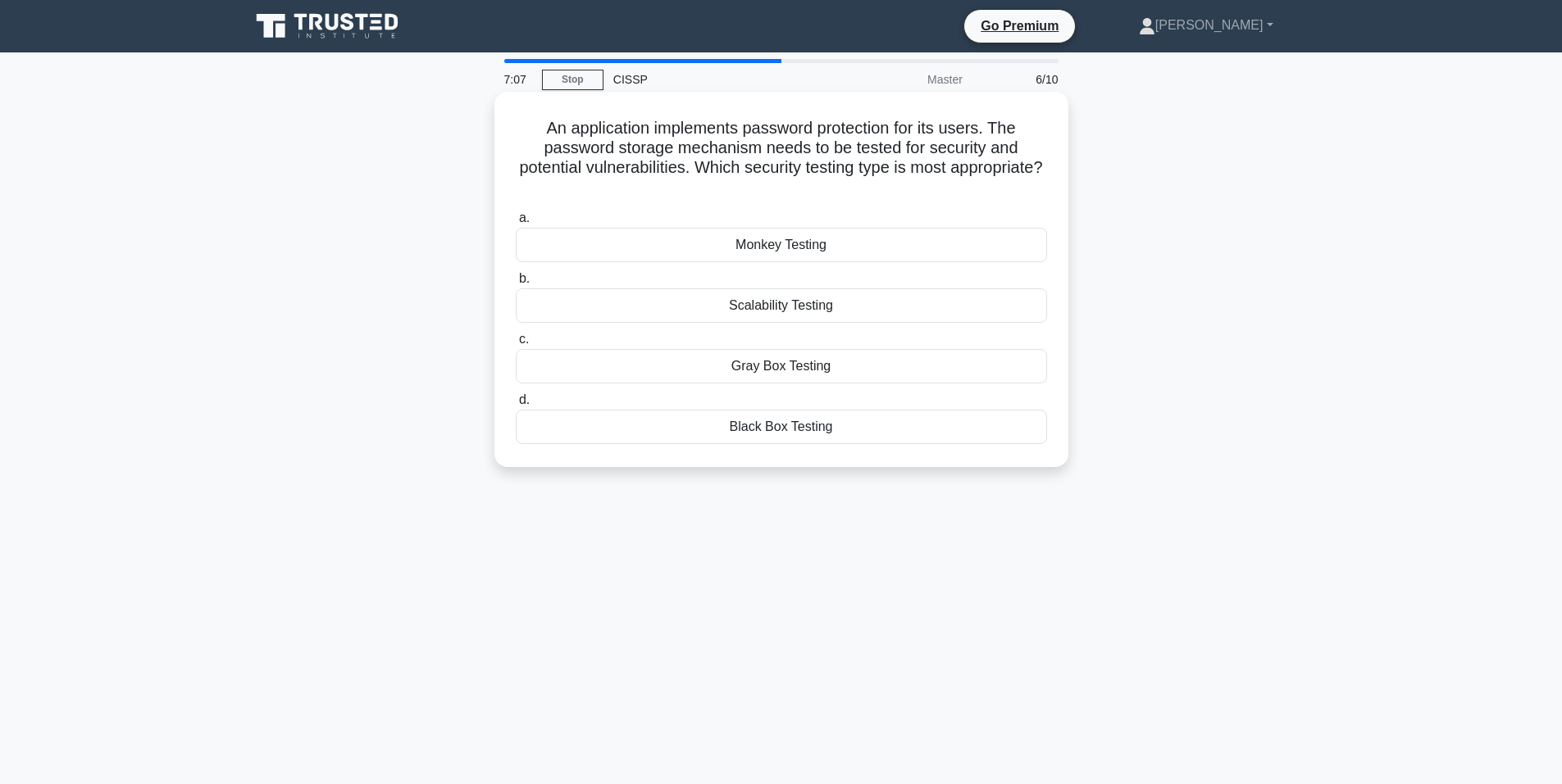
click at [784, 368] on div "Gray Box Testing" at bounding box center [782, 365] width 532 height 34
click at [516, 345] on input "c. Gray Box Testing" at bounding box center [516, 340] width 0 height 10
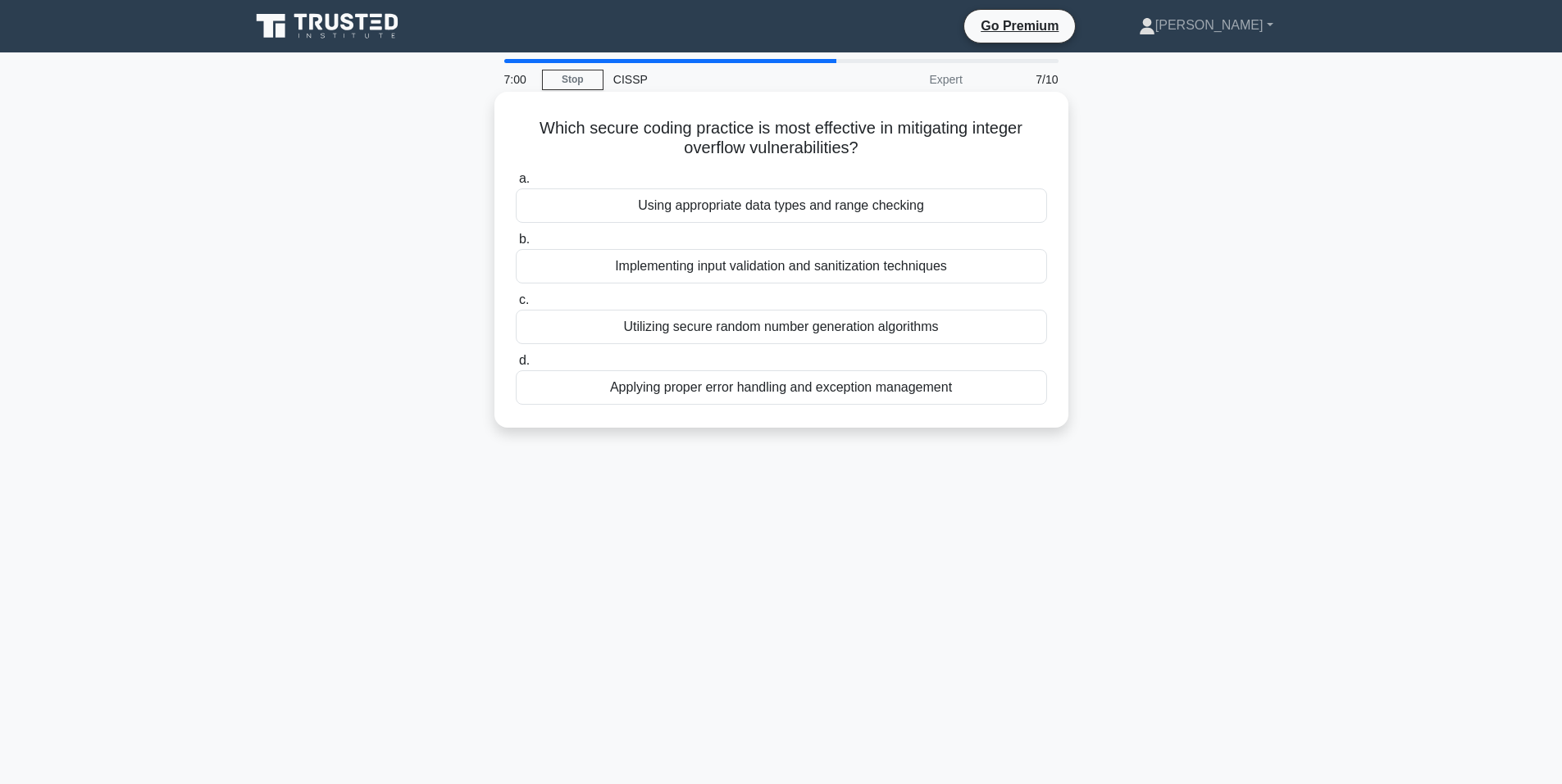
click at [774, 270] on div "Implementing input validation and sanitization techniques" at bounding box center [782, 266] width 532 height 34
click at [516, 245] on input "b. Implementing input validation and sanitization techniques" at bounding box center [516, 239] width 0 height 10
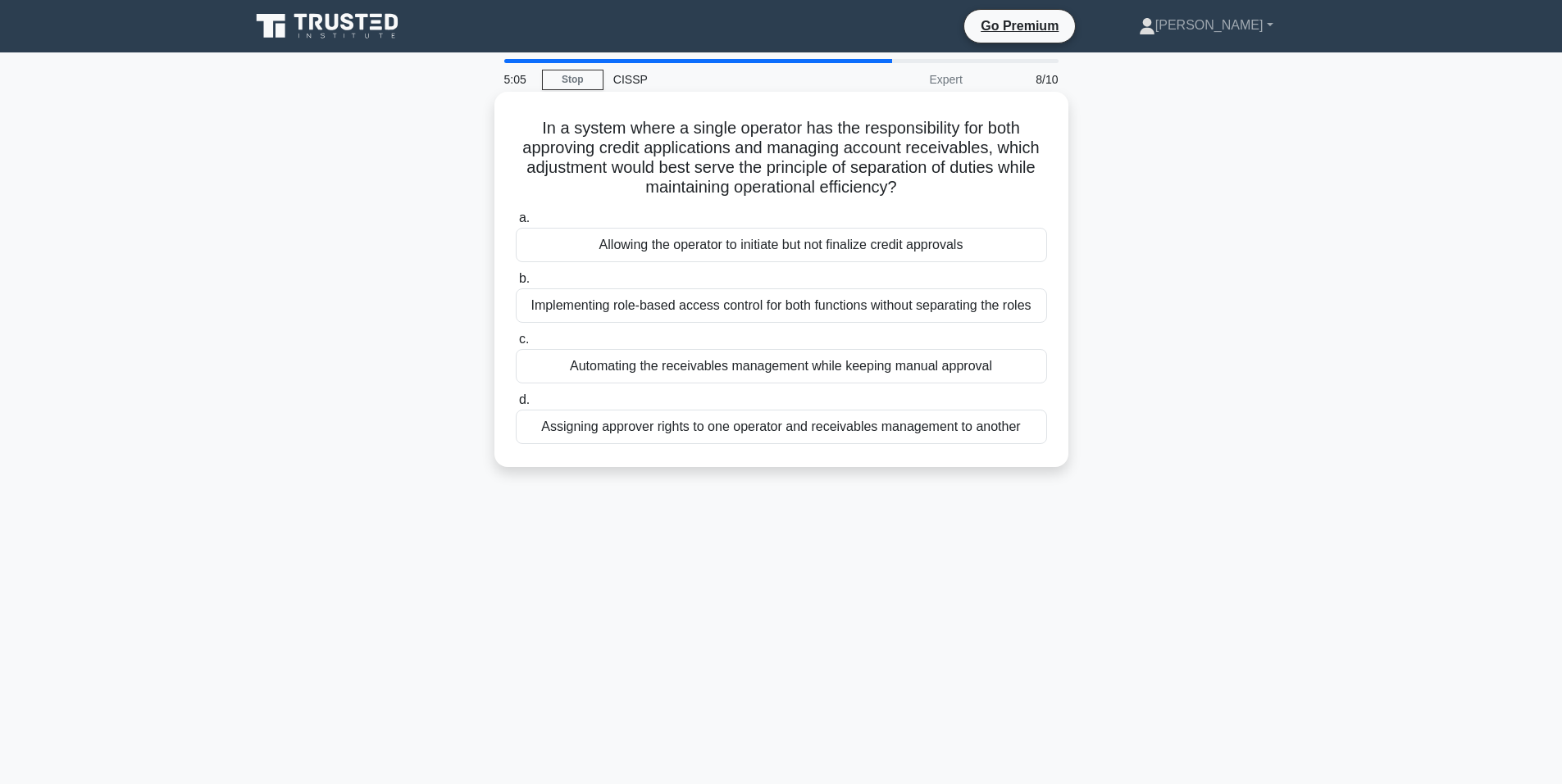
click at [760, 246] on div "Allowing the operator to initiate but not finalize credit approvals" at bounding box center [782, 245] width 532 height 34
click at [516, 224] on input "a. Allowing the operator to initiate but not finalize credit approvals" at bounding box center [516, 219] width 0 height 10
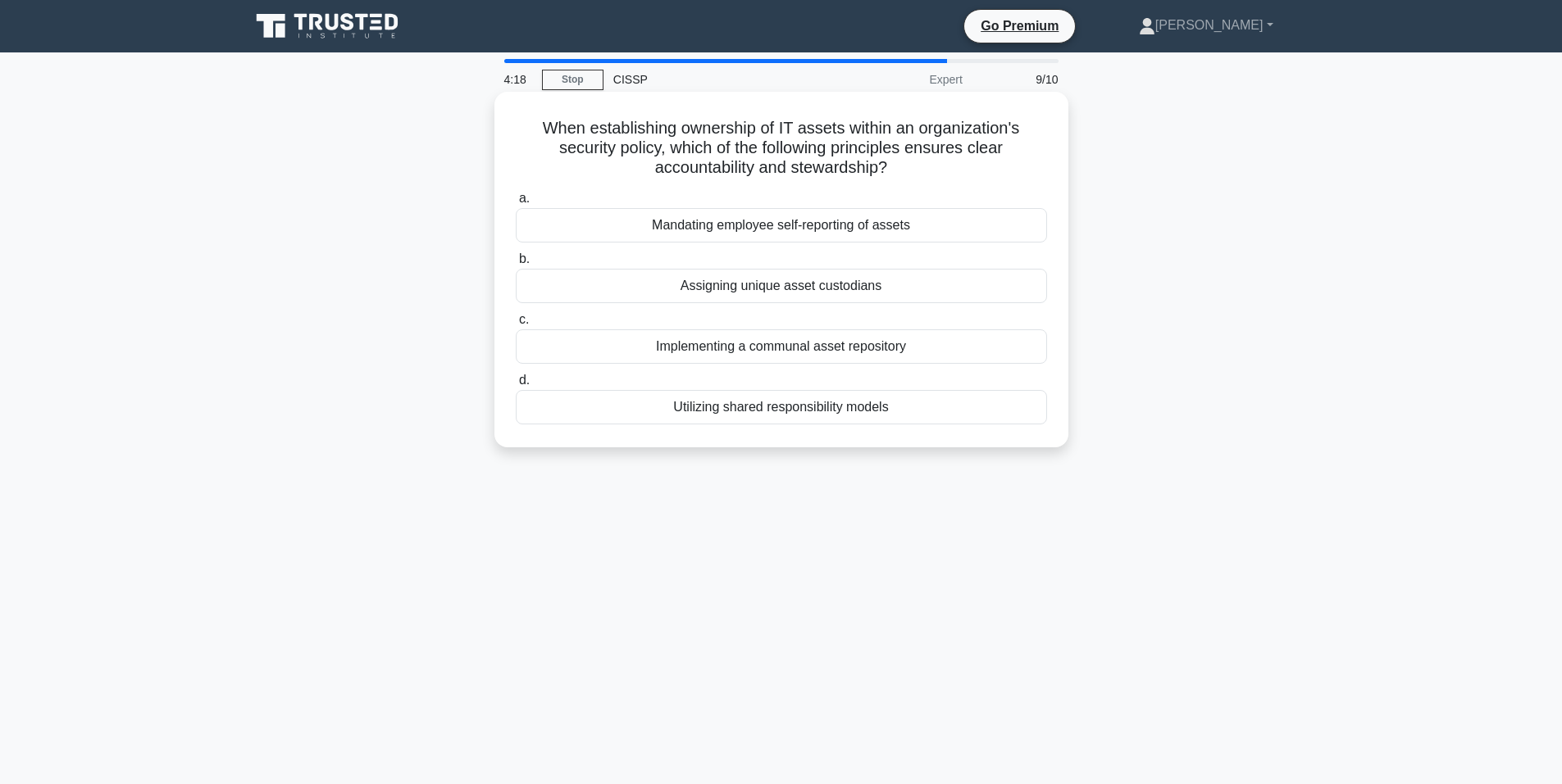
click at [833, 293] on div "Assigning unique asset custodians" at bounding box center [782, 286] width 532 height 34
click at [516, 265] on input "b. Assigning unique asset custodians" at bounding box center [516, 260] width 0 height 10
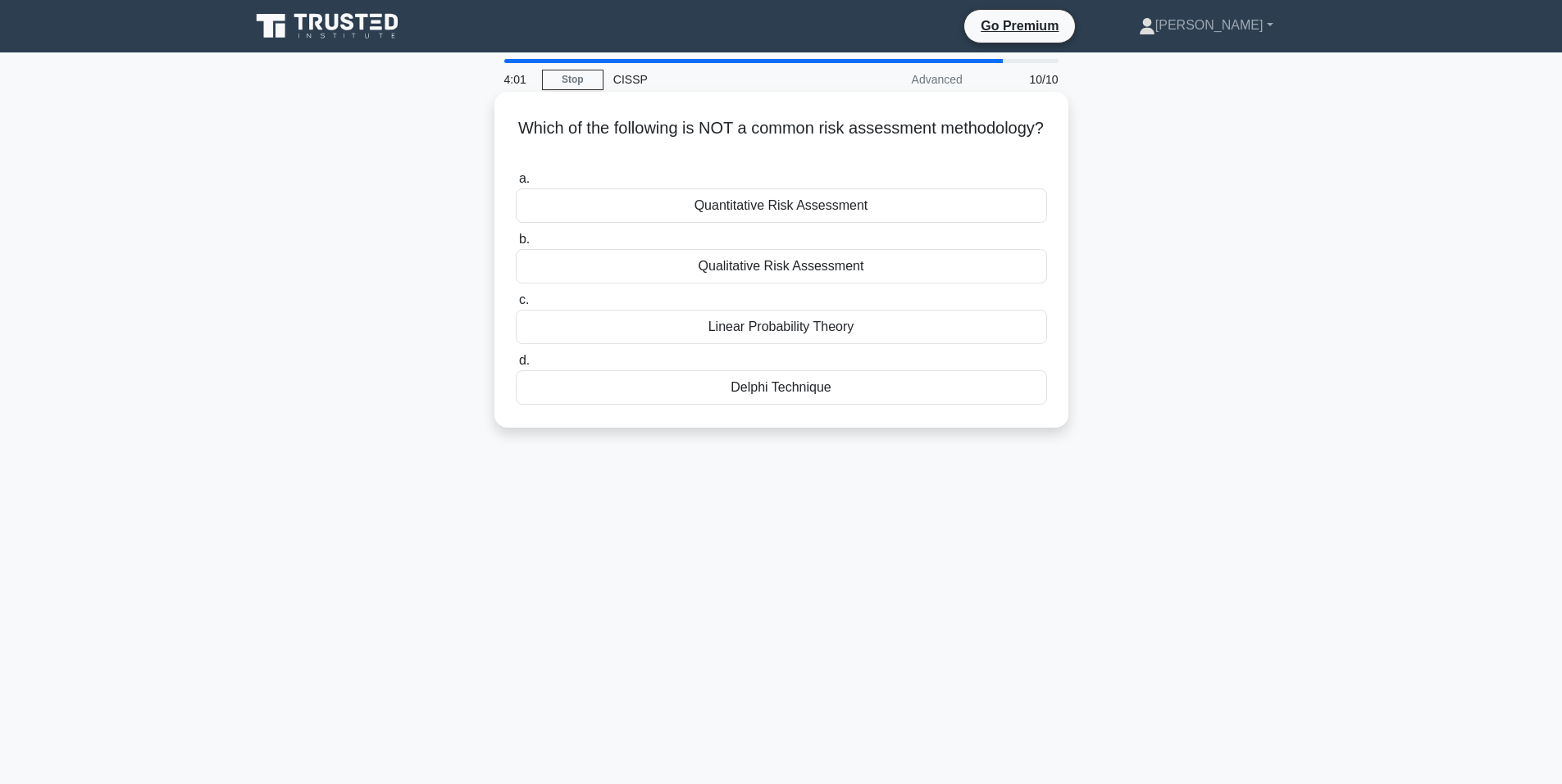
click at [784, 391] on div "Delphi Technique" at bounding box center [782, 387] width 532 height 34
click at [516, 366] on input "d. Delphi Technique" at bounding box center [516, 361] width 0 height 10
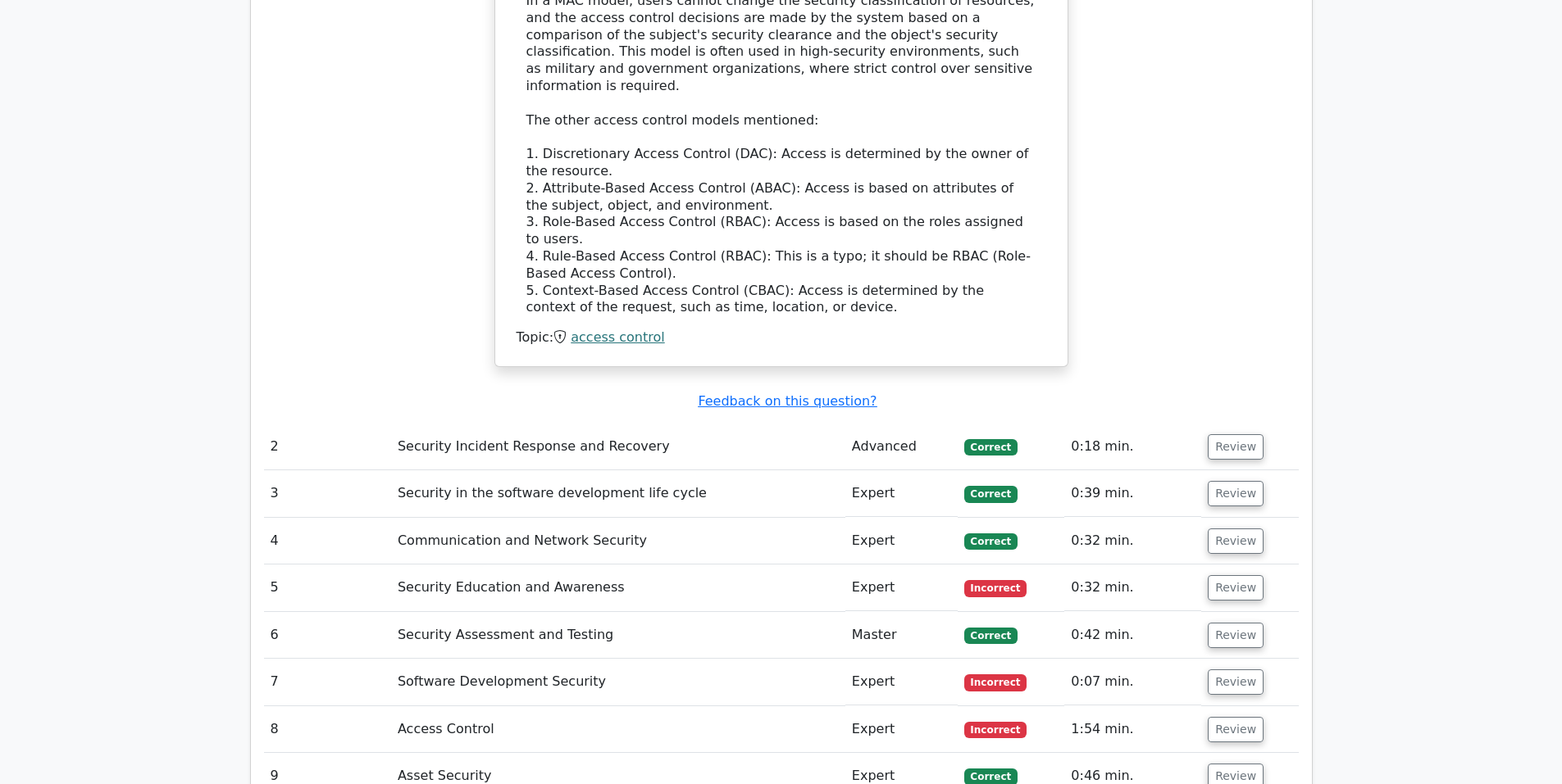
scroll to position [2049, 0]
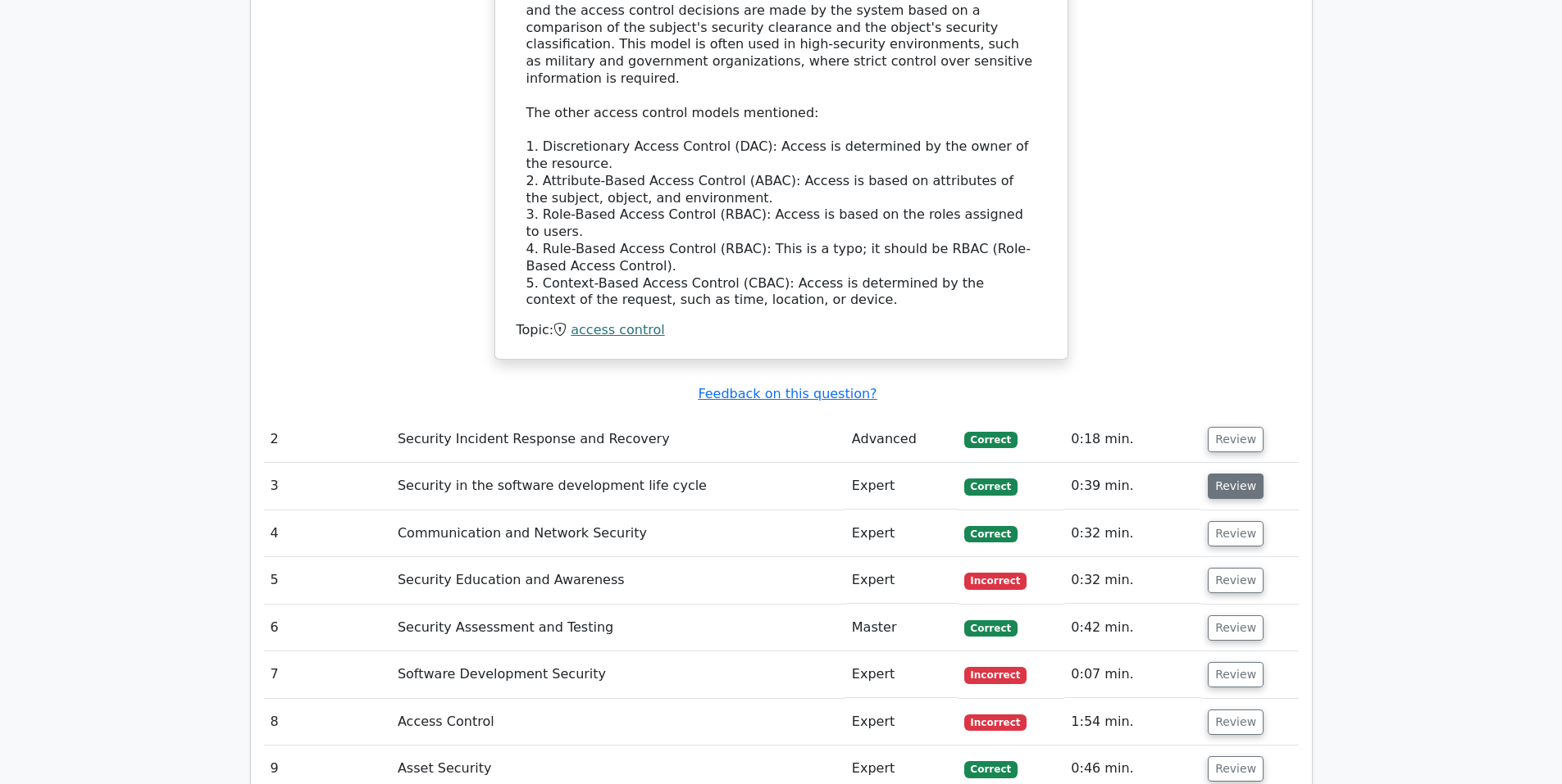
click at [1225, 474] on button "Review" at bounding box center [1236, 486] width 56 height 25
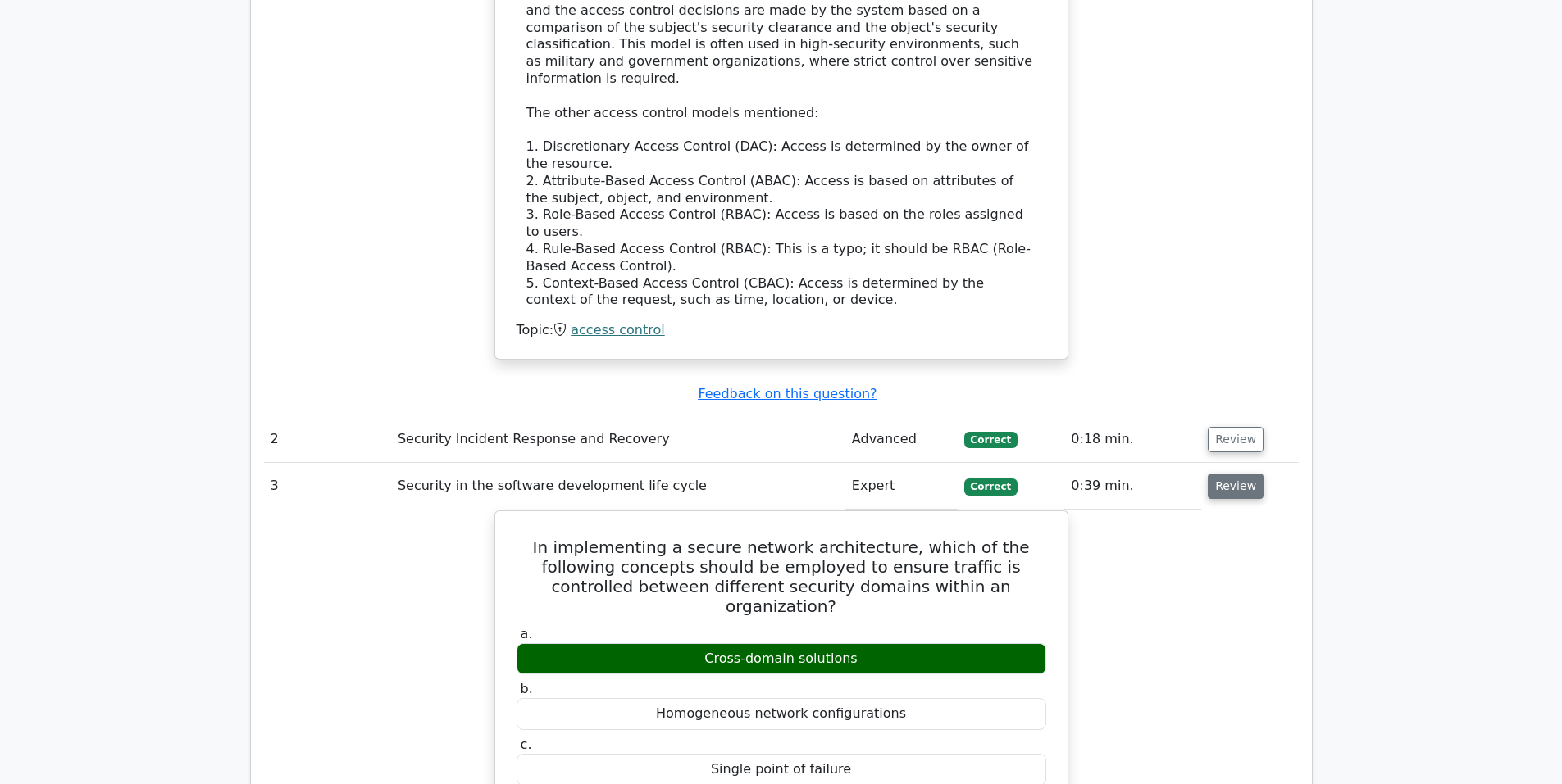
click at [1225, 474] on button "Review" at bounding box center [1236, 486] width 56 height 25
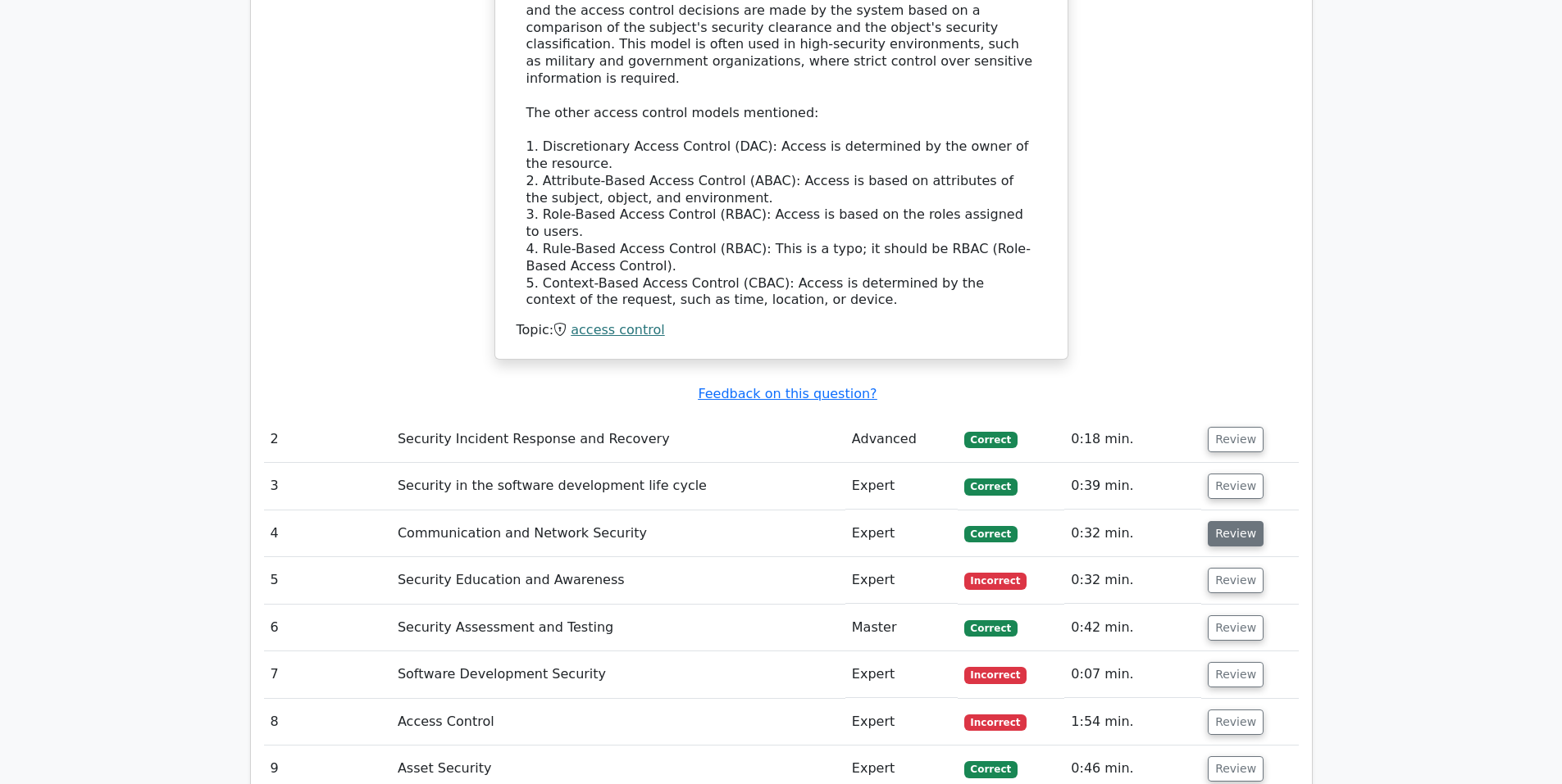
click at [1225, 521] on button "Review" at bounding box center [1236, 533] width 56 height 25
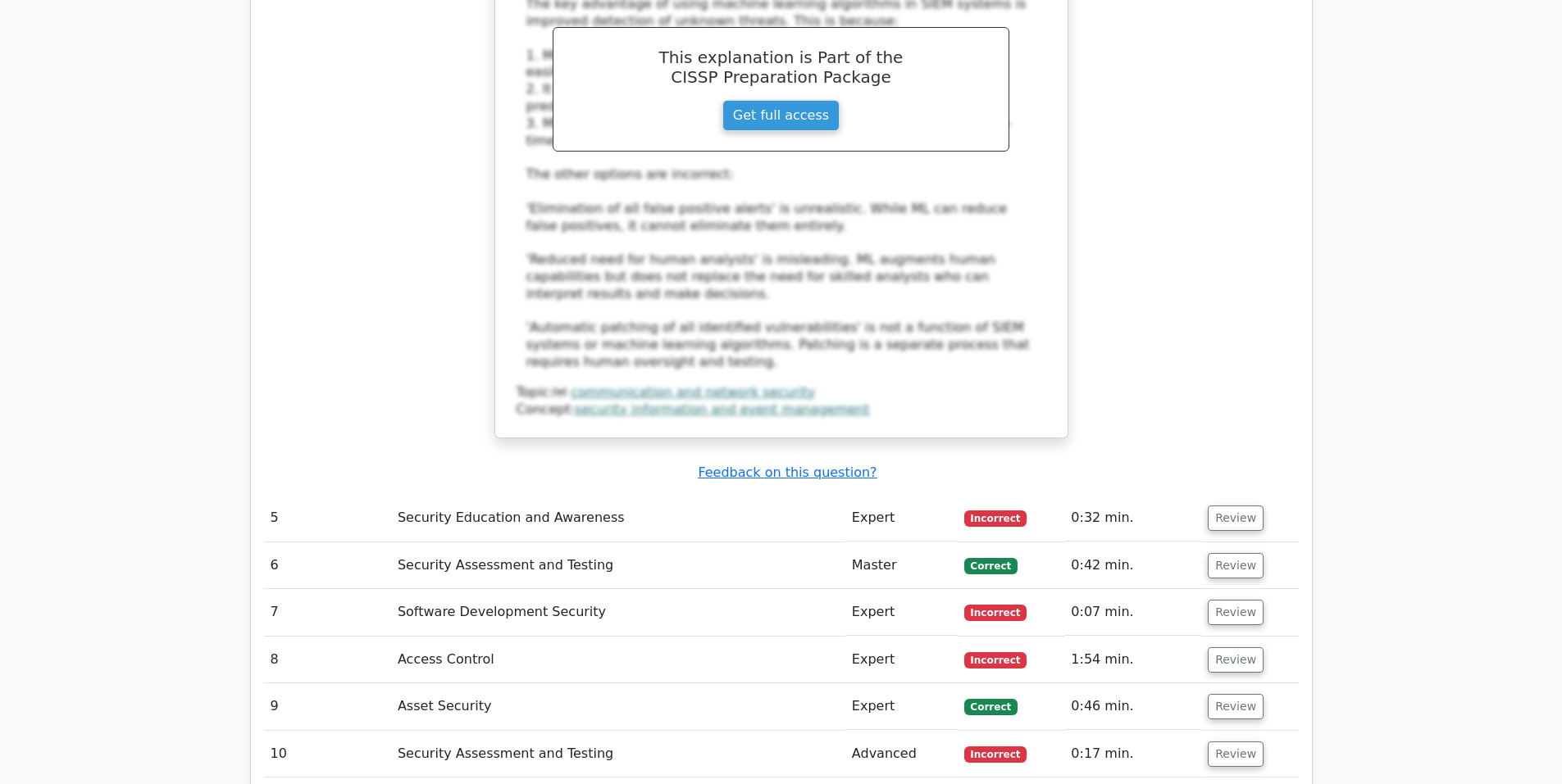
scroll to position [3006, 0]
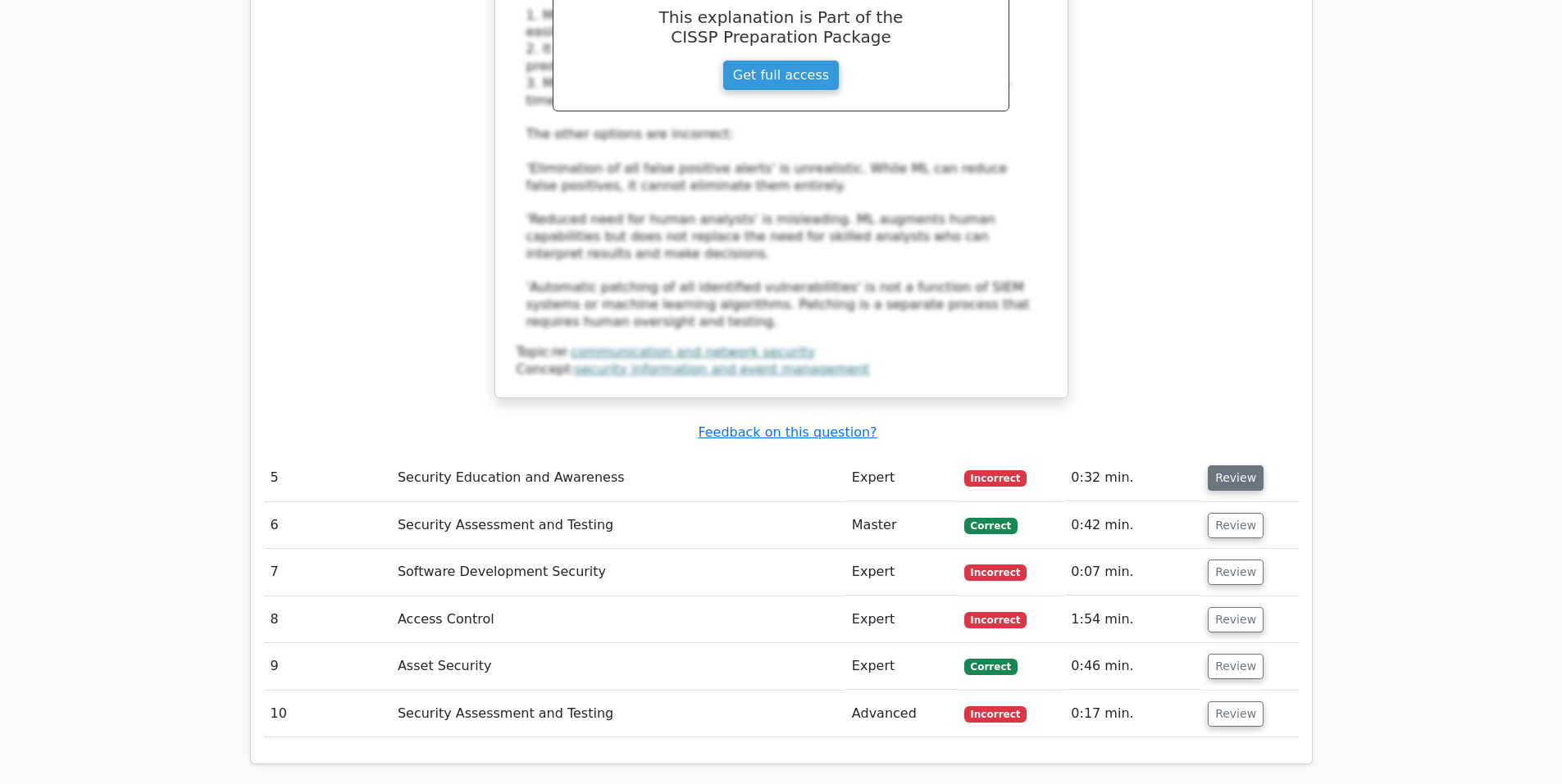
click at [1227, 466] on button "Review" at bounding box center [1236, 478] width 56 height 25
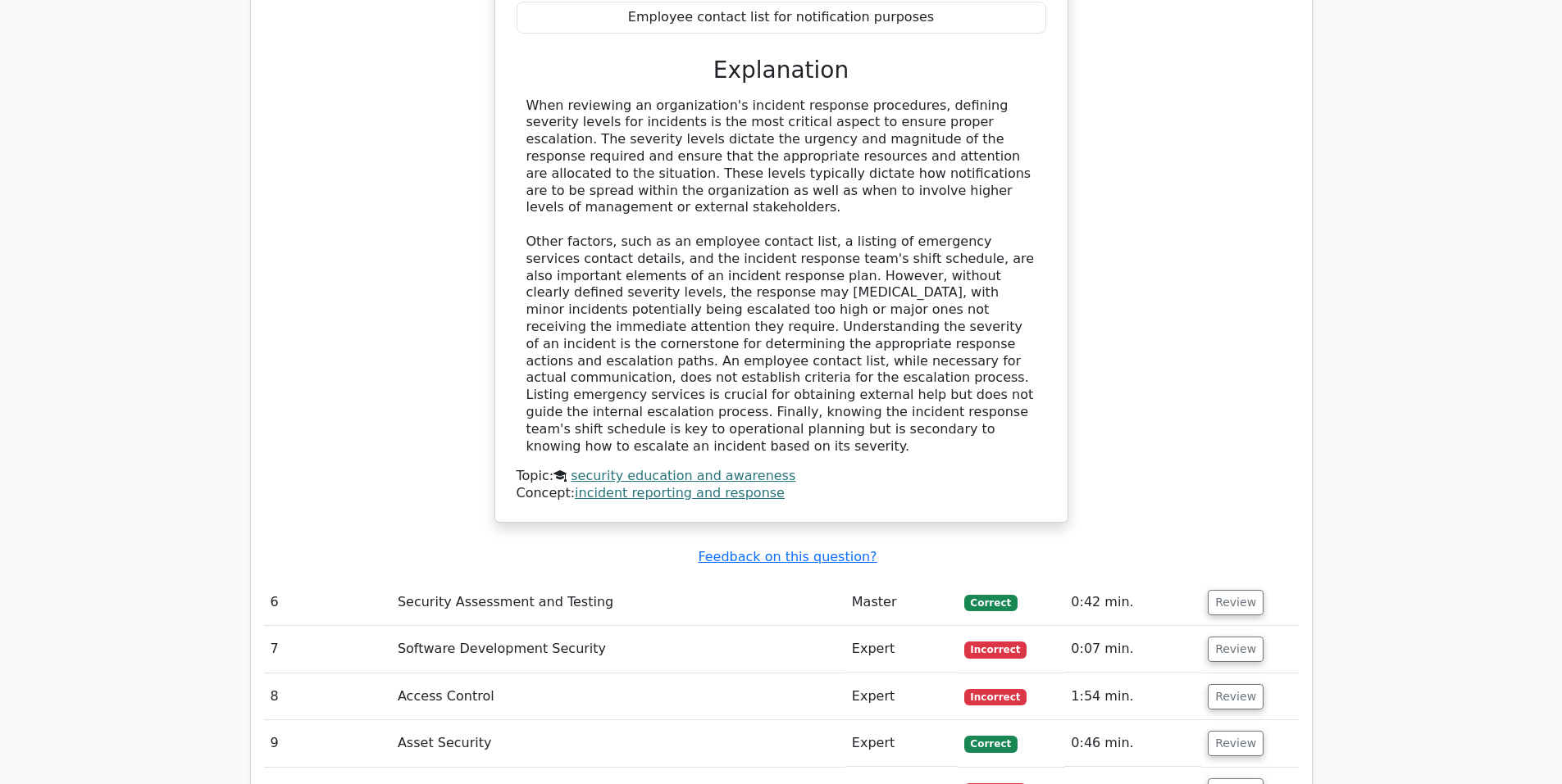
scroll to position [3826, 0]
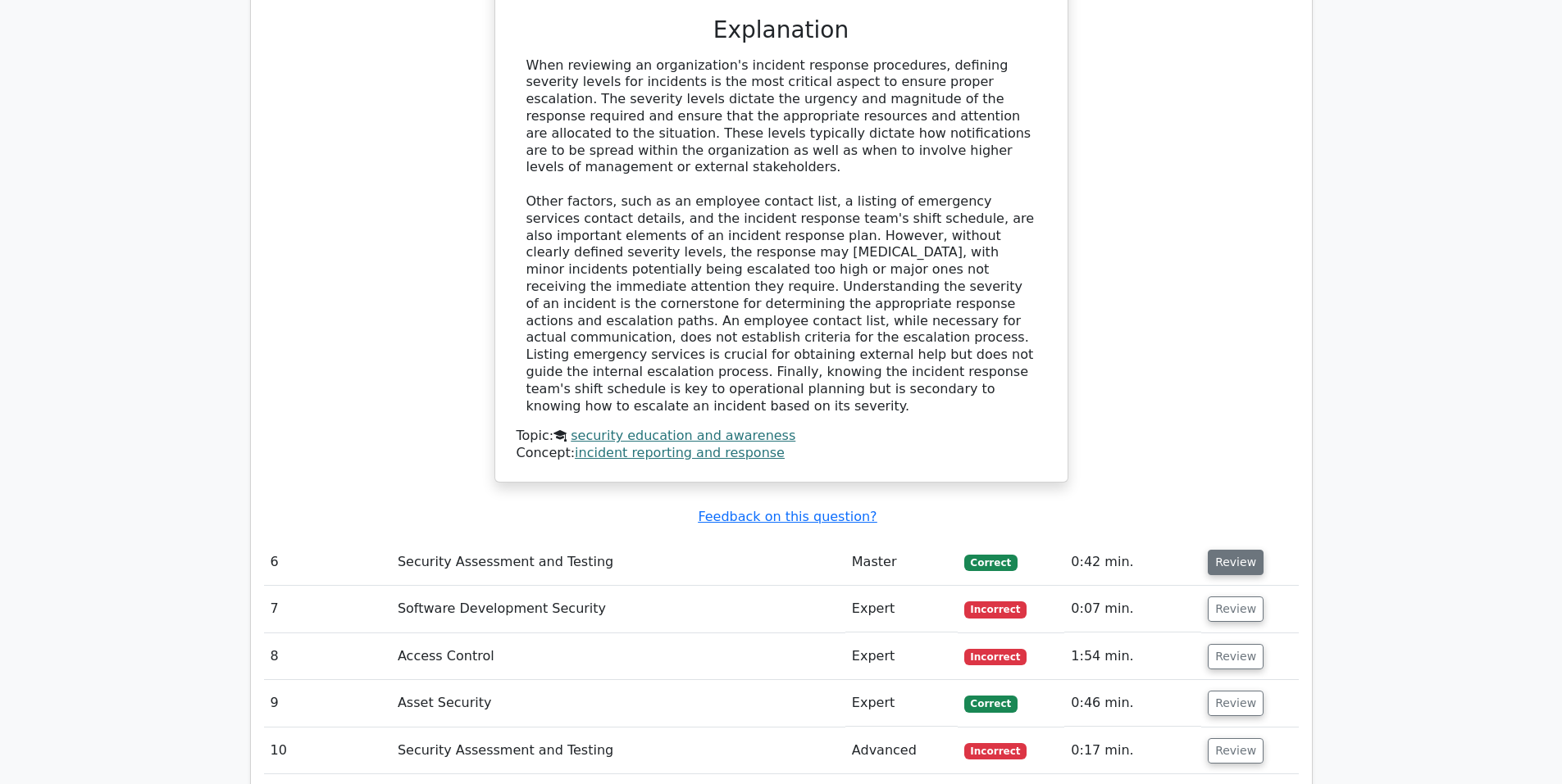
click at [1224, 550] on button "Review" at bounding box center [1236, 562] width 56 height 25
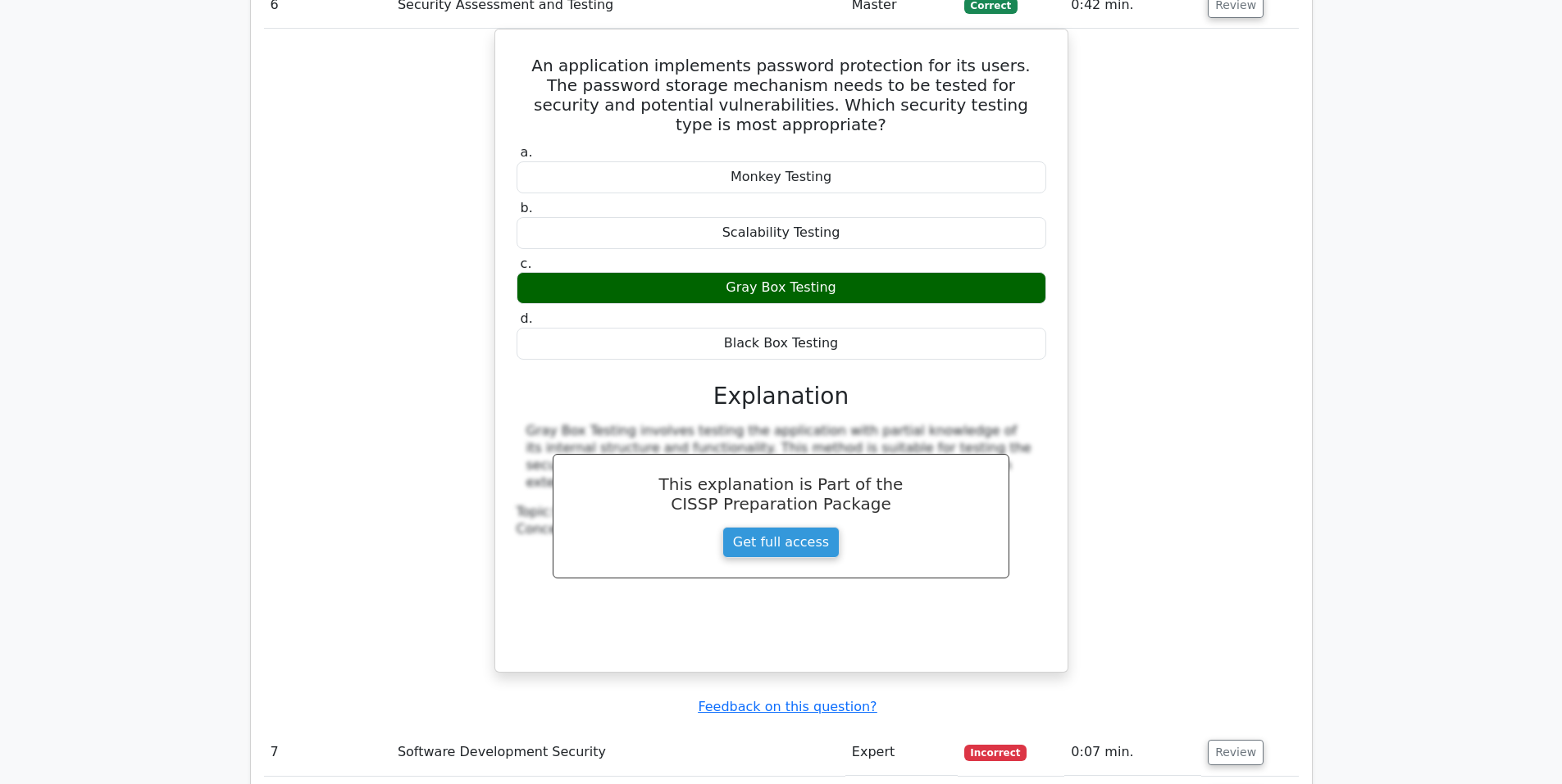
scroll to position [4508, 0]
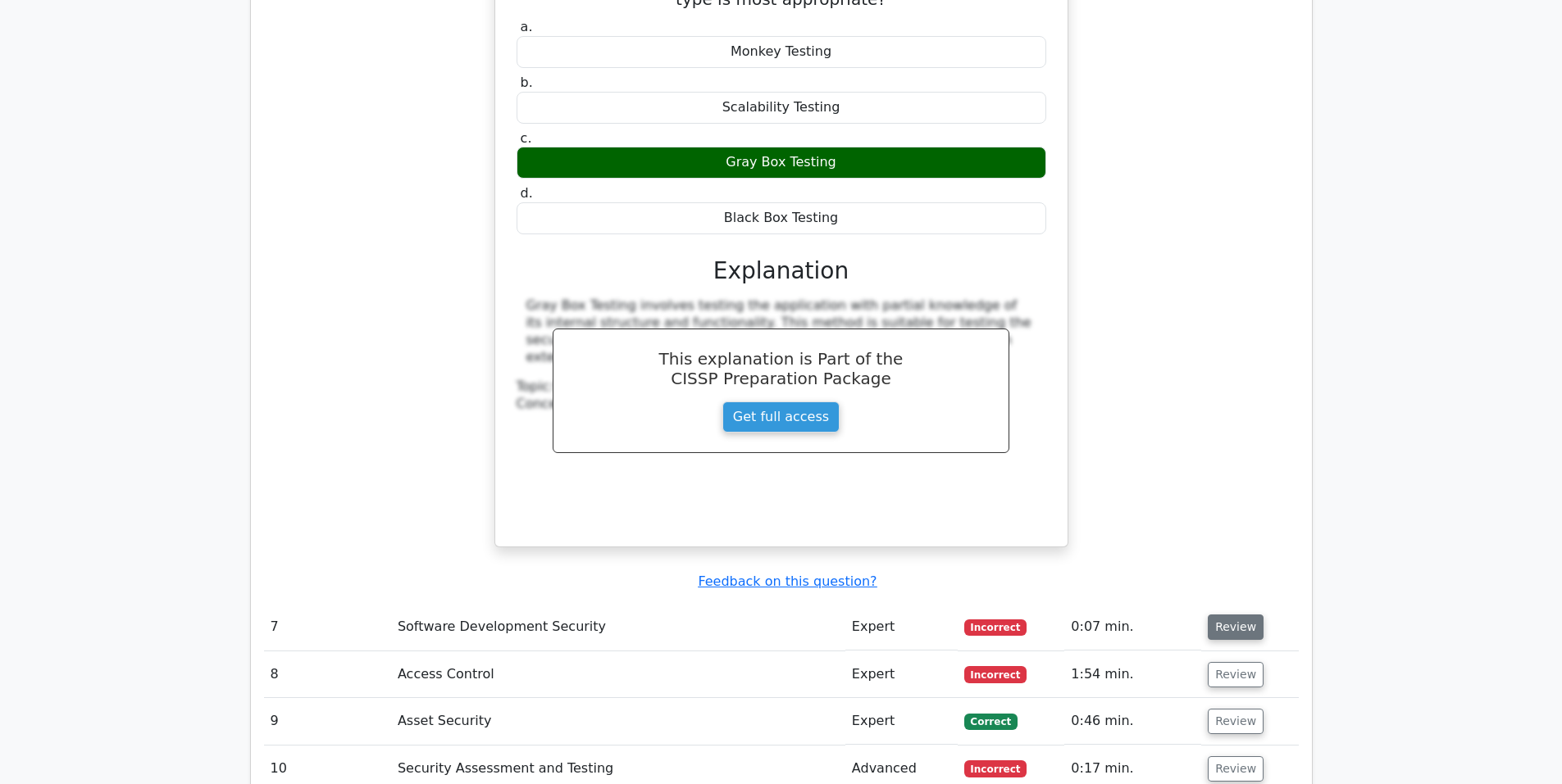
click at [1240, 614] on button "Review" at bounding box center [1236, 627] width 56 height 25
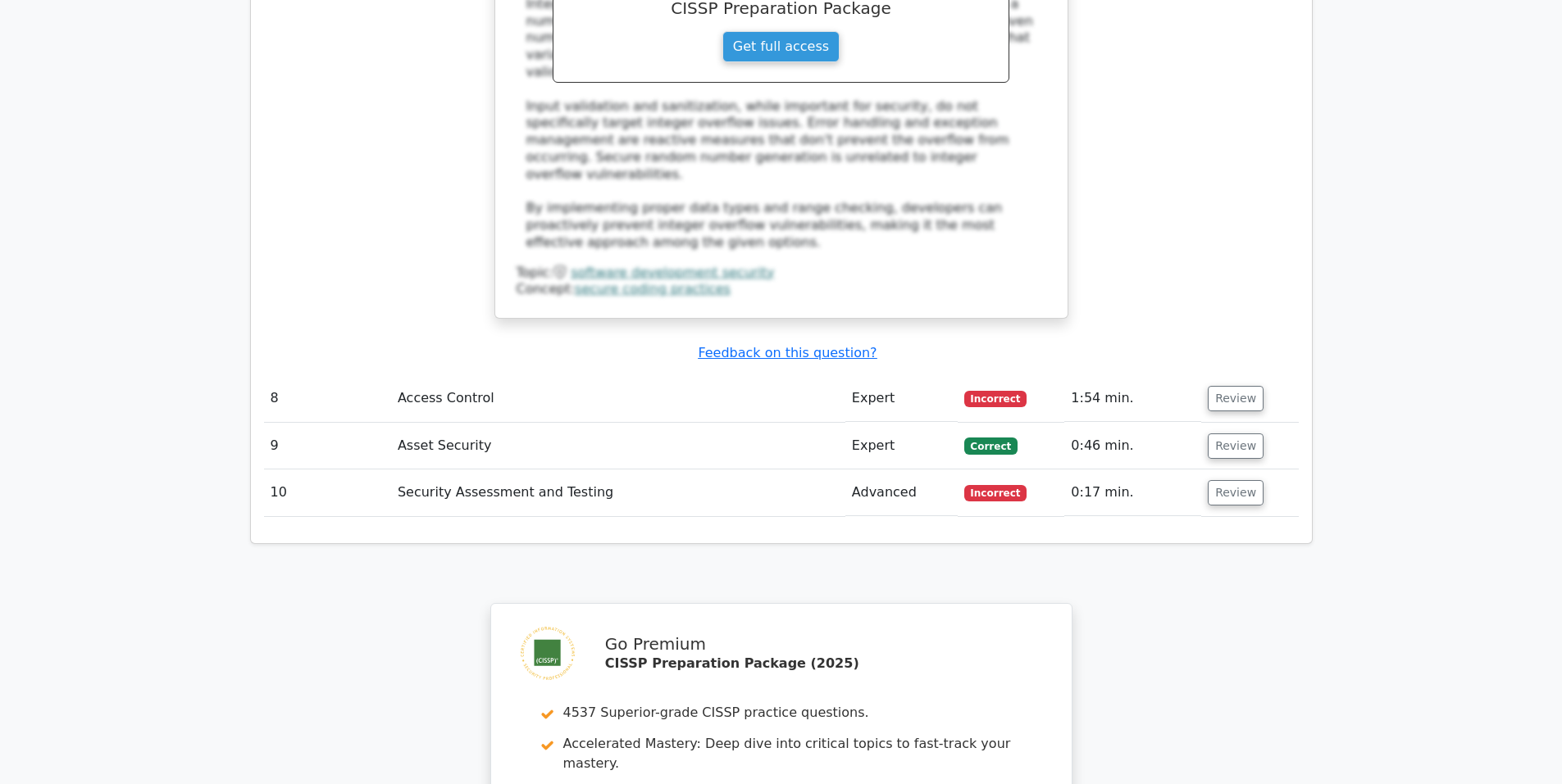
scroll to position [5601, 0]
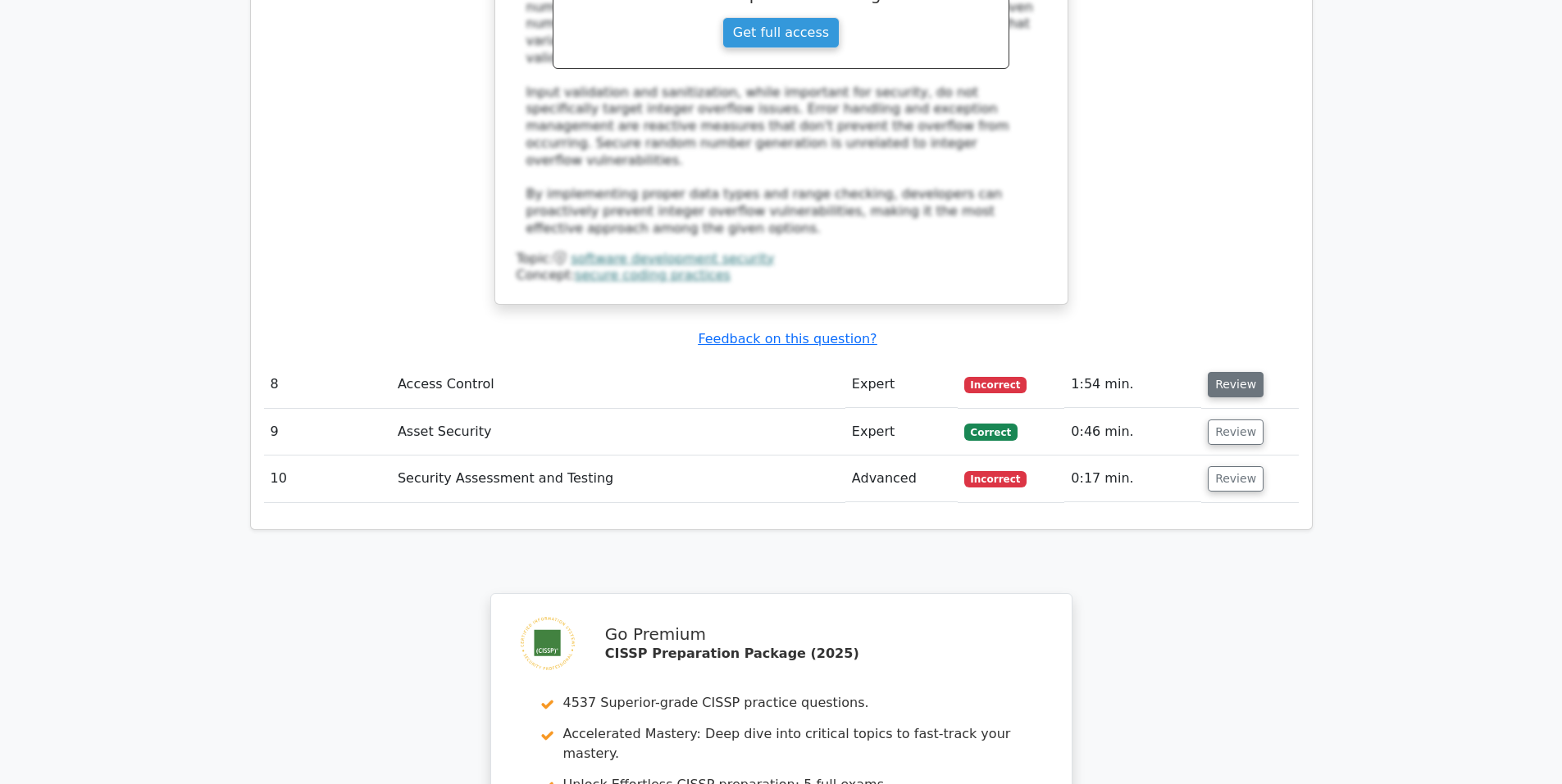
click at [1234, 372] on button "Review" at bounding box center [1236, 385] width 56 height 25
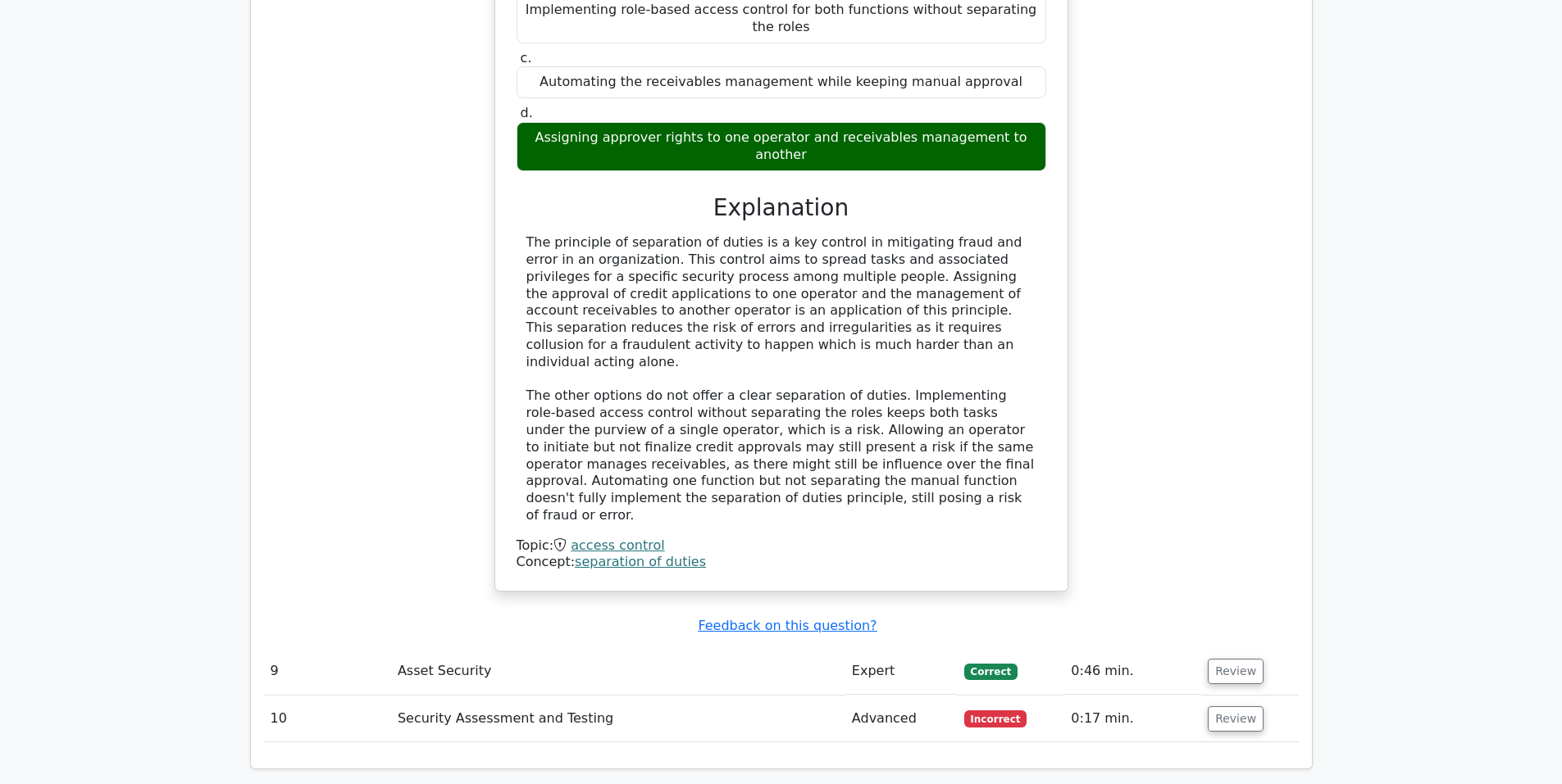
scroll to position [6284, 0]
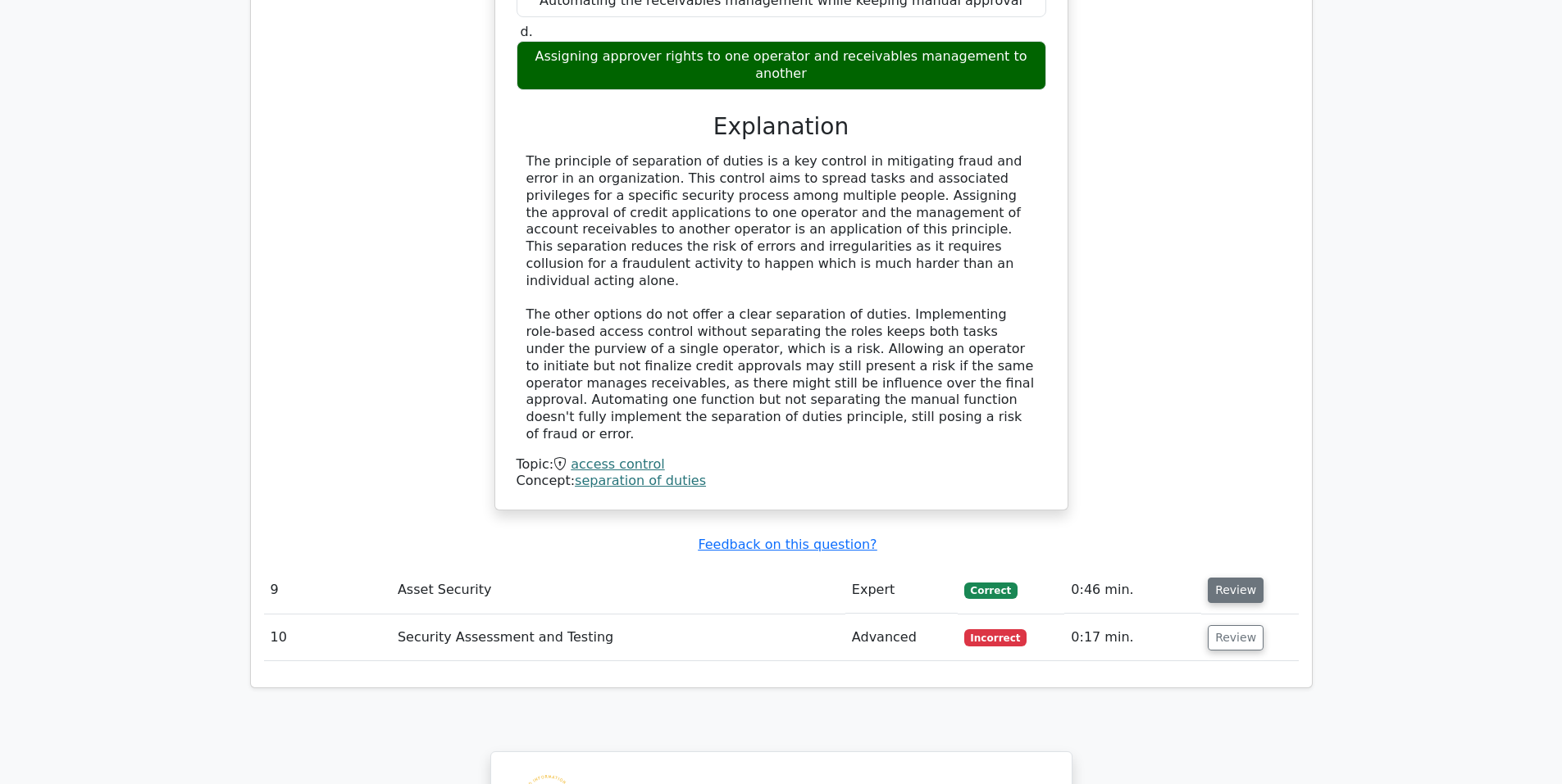
click at [1216, 578] on button "Review" at bounding box center [1236, 590] width 56 height 25
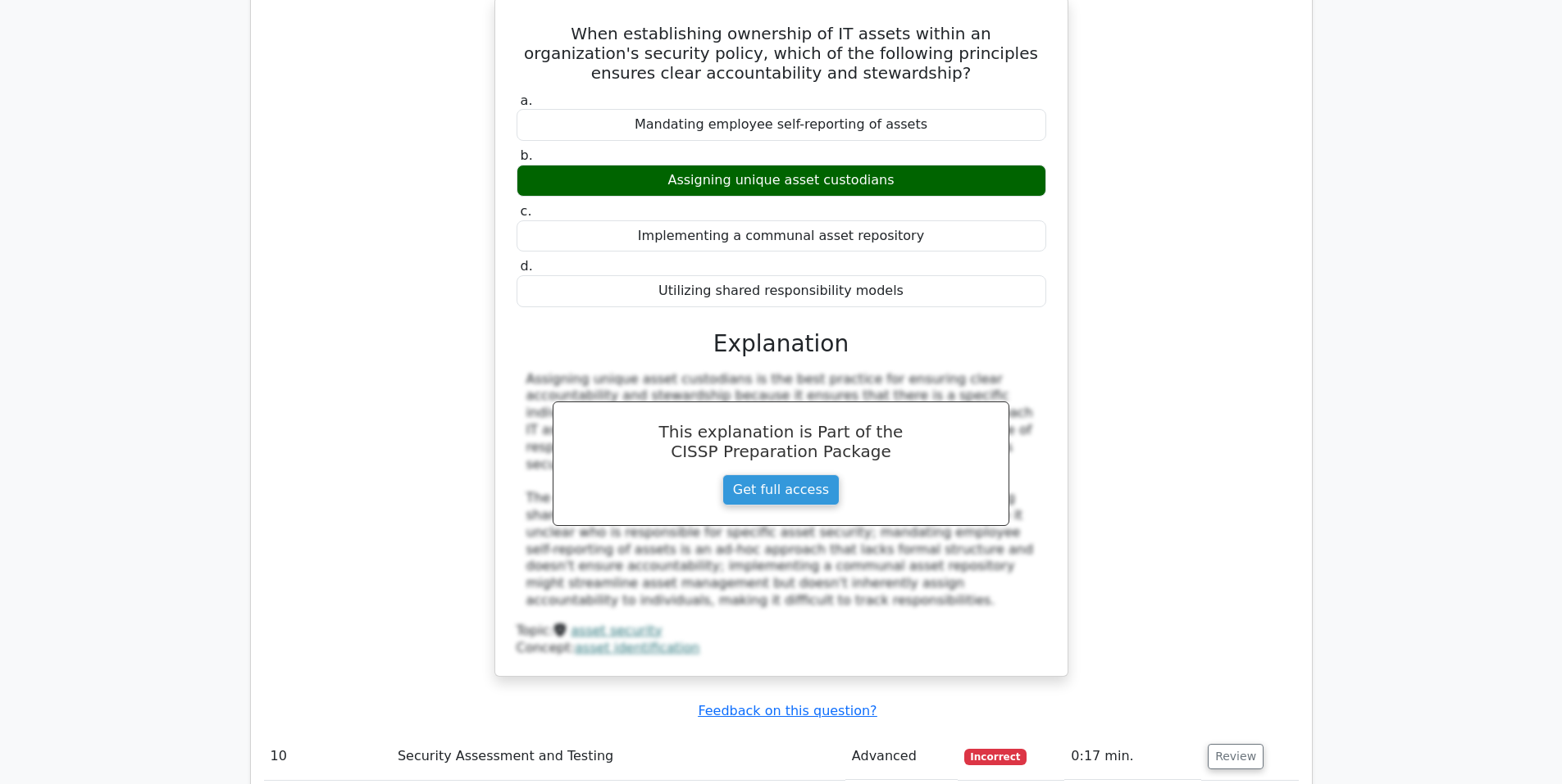
scroll to position [6967, 0]
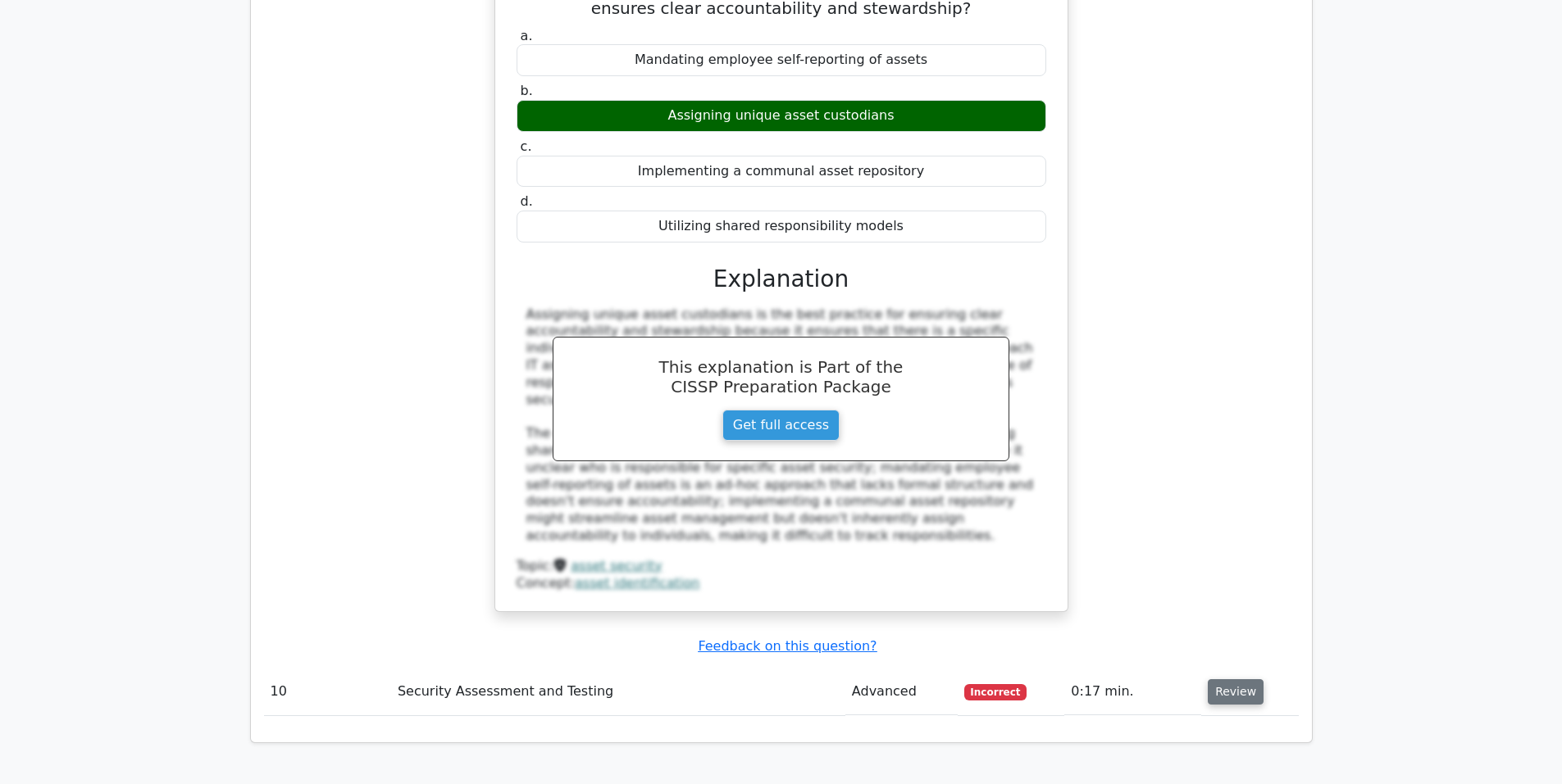
click at [1217, 679] on button "Review" at bounding box center [1236, 691] width 56 height 25
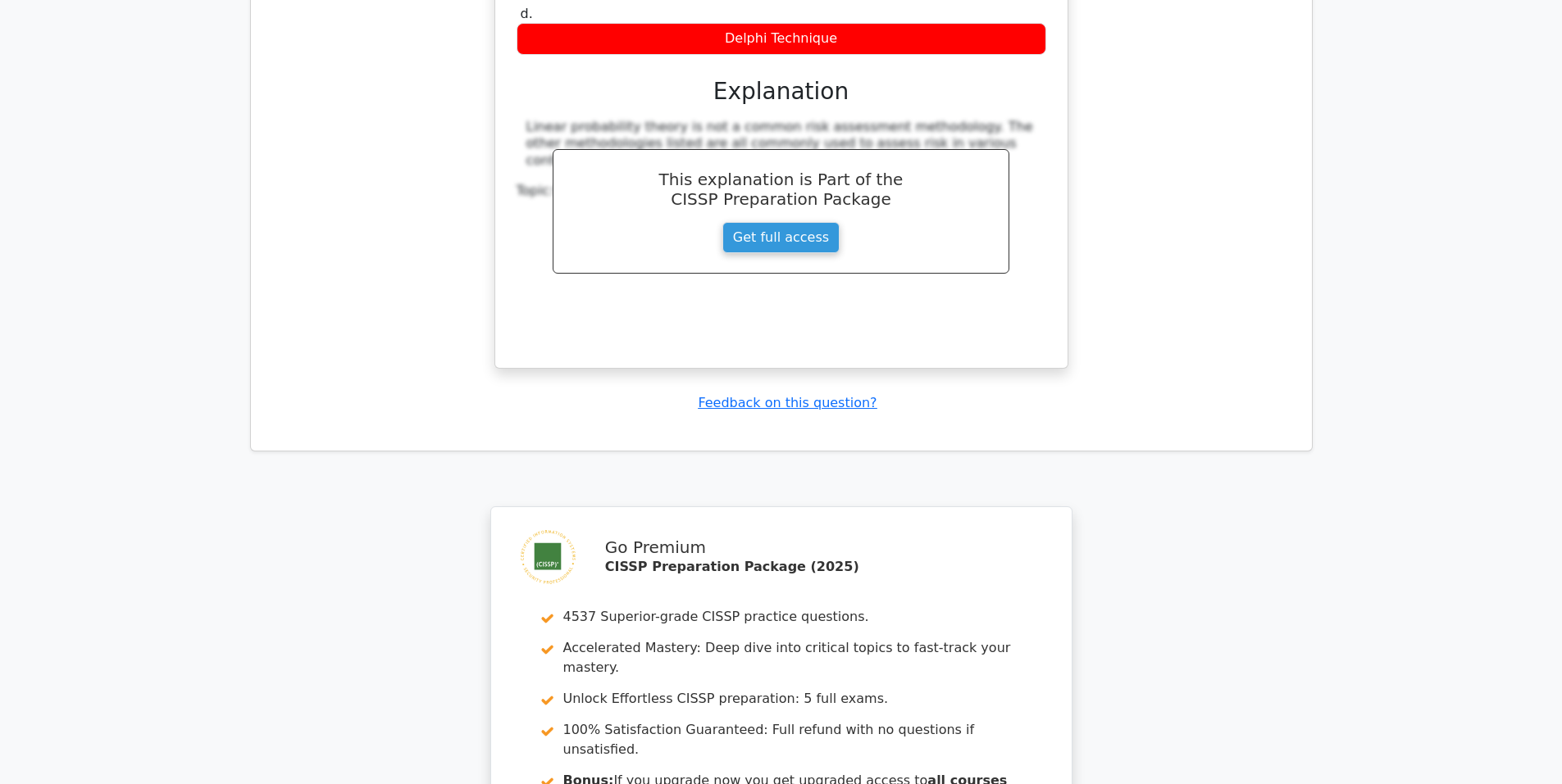
scroll to position [8079, 0]
